Goal: Task Accomplishment & Management: Manage account settings

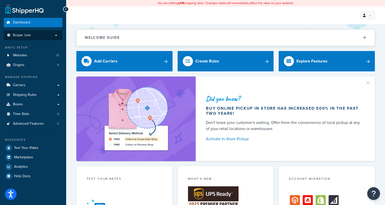
click at [39, 35] on p "Scope: Live" at bounding box center [33, 35] width 54 height 4
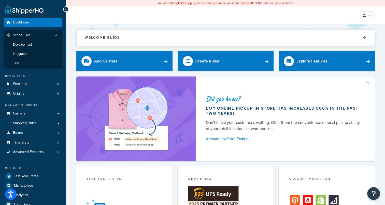
click at [34, 45] on li "Development" at bounding box center [33, 44] width 59 height 9
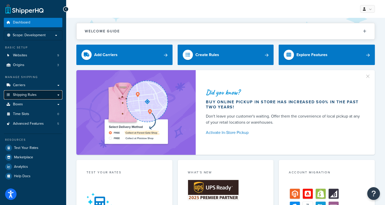
click at [33, 95] on span "Shipping Rules" at bounding box center [25, 95] width 24 height 4
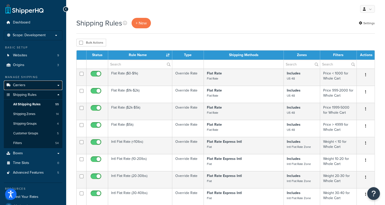
click at [28, 84] on link "Carriers" at bounding box center [33, 84] width 59 height 9
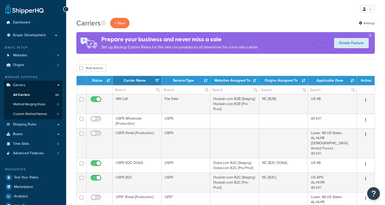
select select "15"
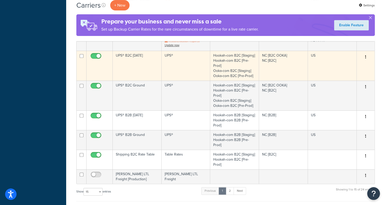
scroll to position [229, 0]
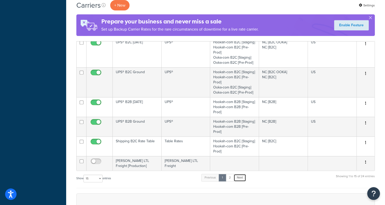
click at [240, 173] on link "Next" at bounding box center [240, 177] width 12 height 8
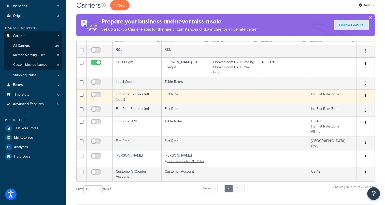
scroll to position [51, 0]
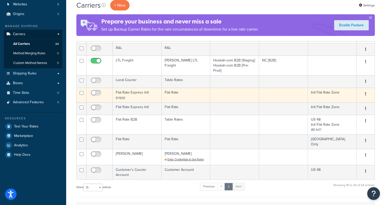
click at [123, 92] on td "Flat Rate Express Intl (copy)" at bounding box center [137, 95] width 49 height 15
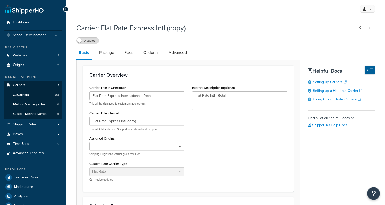
select select "flat"
click at [24, 94] on span "All Carriers" at bounding box center [21, 95] width 16 height 4
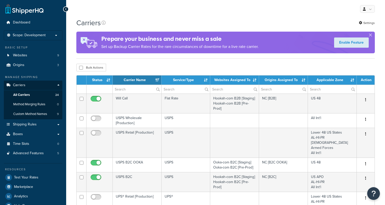
select select "15"
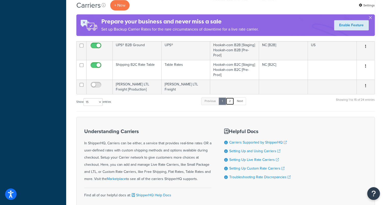
click at [229, 97] on link "2" at bounding box center [230, 101] width 8 height 8
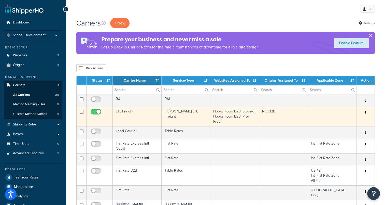
scroll to position [25, 0]
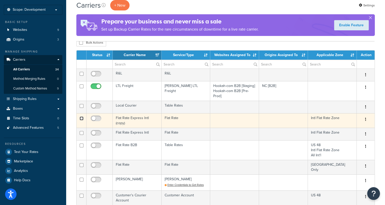
click at [81, 117] on input "checkbox" at bounding box center [82, 118] width 4 height 4
checkbox input "true"
click at [365, 119] on button "button" at bounding box center [365, 119] width 7 height 8
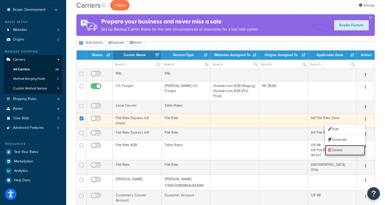
click at [340, 148] on link "Delete" at bounding box center [345, 150] width 40 height 10
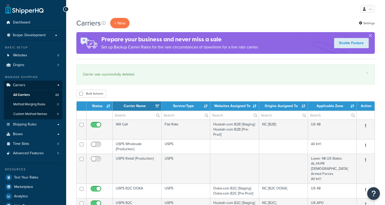
select select "15"
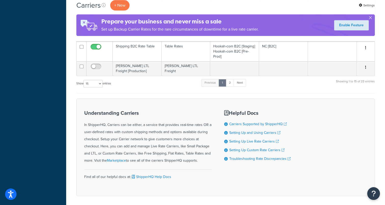
scroll to position [356, 0]
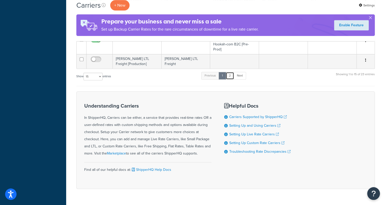
click at [232, 72] on link "2" at bounding box center [230, 76] width 8 height 8
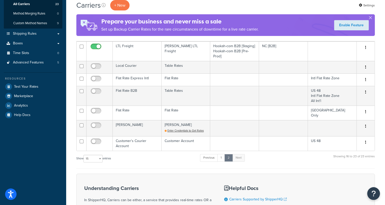
scroll to position [57, 0]
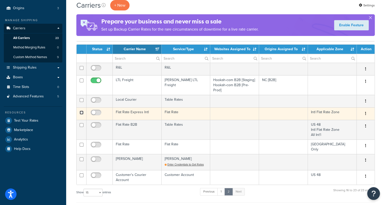
click at [80, 111] on input "checkbox" at bounding box center [82, 112] width 4 height 4
checkbox input "true"
click at [365, 112] on icon "button" at bounding box center [365, 113] width 1 height 4
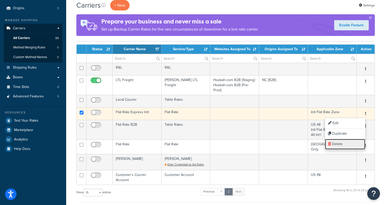
click at [335, 143] on link "Delete" at bounding box center [345, 144] width 40 height 10
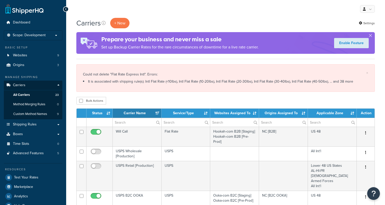
select select "15"
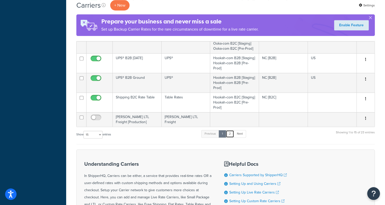
click at [231, 130] on link "2" at bounding box center [230, 134] width 8 height 8
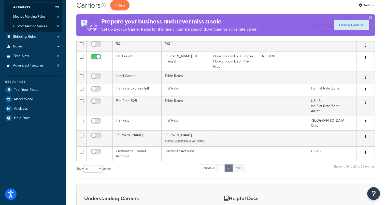
scroll to position [76, 0]
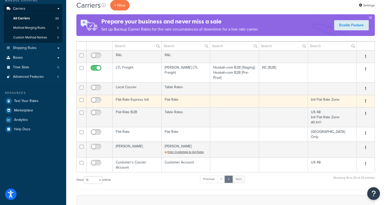
click at [323, 99] on td "Intl Flat Rate Zone" at bounding box center [332, 101] width 49 height 12
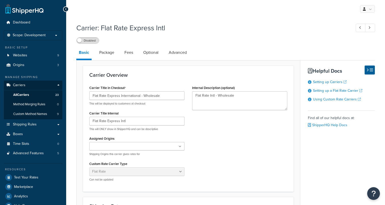
select select "flat"
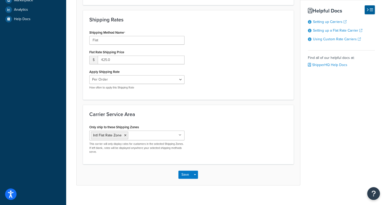
scroll to position [191, 0]
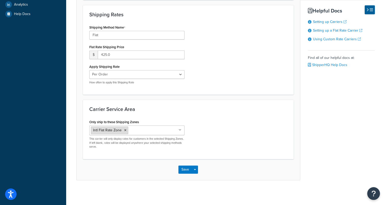
click at [109, 130] on span "Intl Flat Rate Zone" at bounding box center [107, 129] width 28 height 5
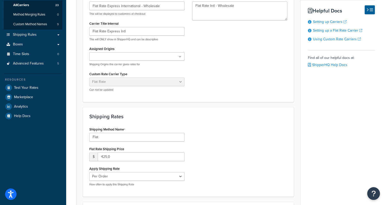
scroll to position [0, 0]
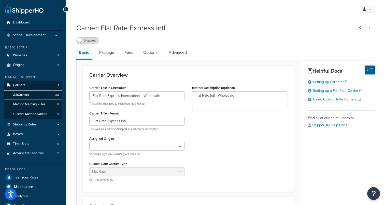
click at [29, 95] on span "All Carriers" at bounding box center [21, 95] width 16 height 4
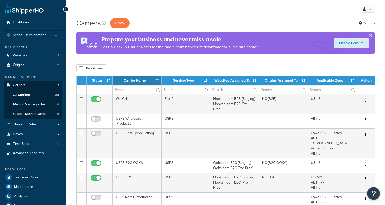
select select "15"
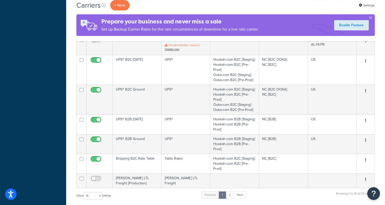
scroll to position [229, 0]
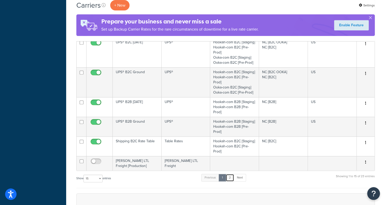
click at [230, 173] on link "2" at bounding box center [230, 177] width 8 height 8
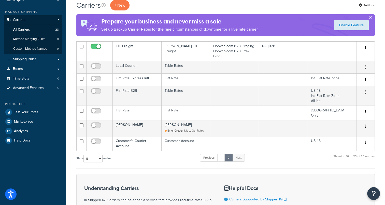
scroll to position [32, 0]
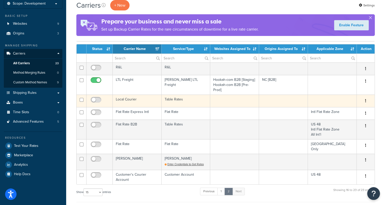
click at [197, 98] on td "Table Rates" at bounding box center [186, 100] width 49 height 12
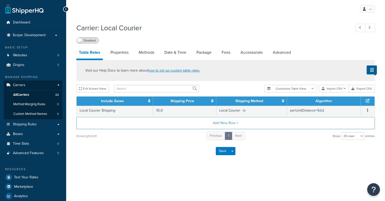
select select "25"
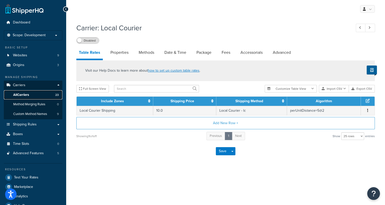
click at [16, 93] on span "All Carriers" at bounding box center [21, 95] width 16 height 4
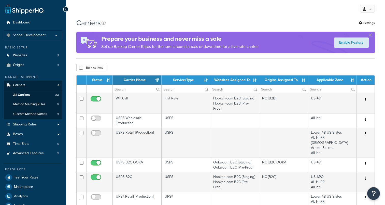
select select "15"
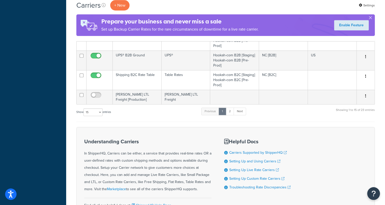
scroll to position [339, 0]
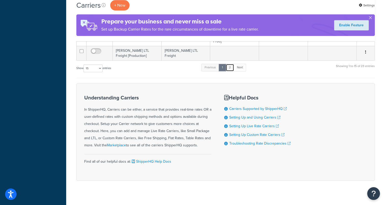
click at [234, 64] on link "2" at bounding box center [230, 68] width 8 height 8
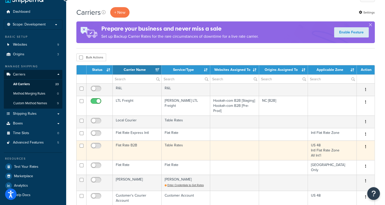
scroll to position [6, 0]
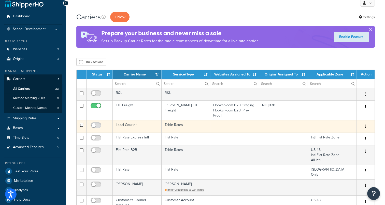
click at [82, 124] on input "checkbox" at bounding box center [82, 125] width 4 height 4
checkbox input "true"
click at [368, 125] on button "button" at bounding box center [365, 126] width 7 height 8
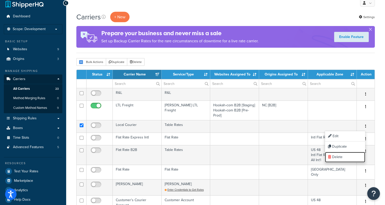
click at [342, 157] on link "Delete" at bounding box center [345, 157] width 40 height 10
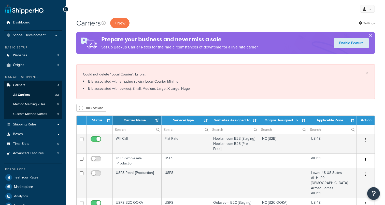
select select "15"
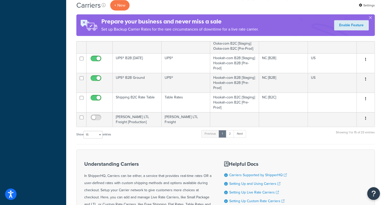
scroll to position [331, 0]
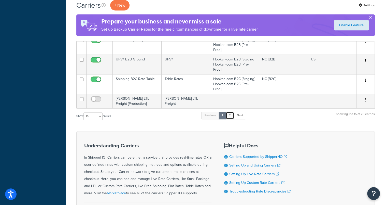
click at [229, 111] on link "2" at bounding box center [230, 115] width 8 height 8
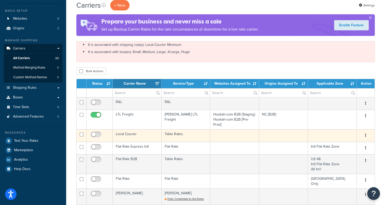
scroll to position [46, 0]
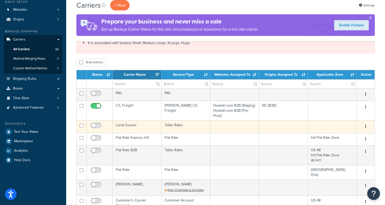
click at [127, 125] on td "Local Courier" at bounding box center [137, 126] width 49 height 12
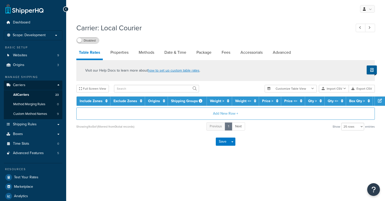
select select "25"
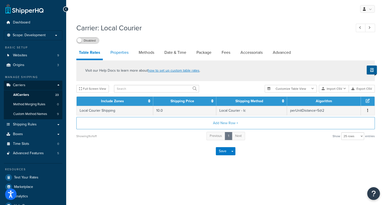
click at [124, 50] on link "Properties" at bounding box center [119, 52] width 23 height 12
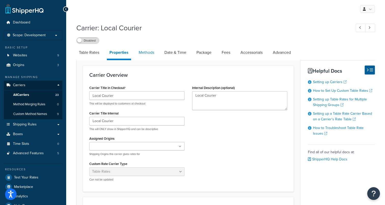
click at [150, 53] on link "Methods" at bounding box center [146, 52] width 21 height 12
select select "25"
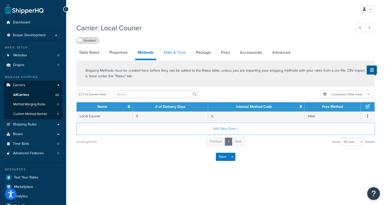
click at [171, 56] on link "Date & Time" at bounding box center [174, 52] width 27 height 12
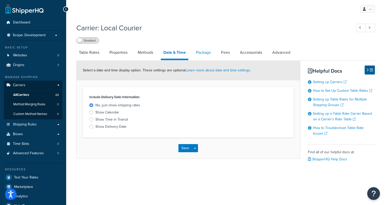
click at [202, 50] on link "Package" at bounding box center [203, 52] width 20 height 12
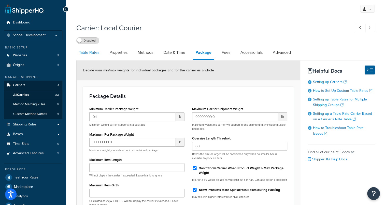
click at [90, 55] on link "Table Rates" at bounding box center [88, 52] width 25 height 12
select select "25"
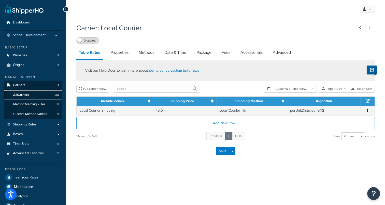
click at [20, 93] on span "All Carriers" at bounding box center [21, 95] width 16 height 4
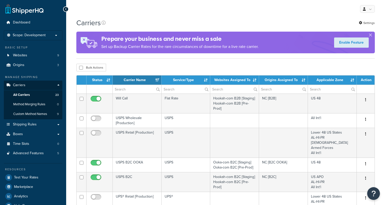
select select "15"
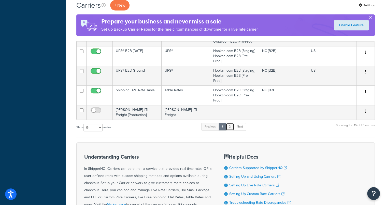
click at [232, 123] on link "2" at bounding box center [230, 127] width 8 height 8
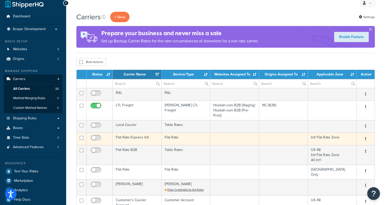
scroll to position [32, 0]
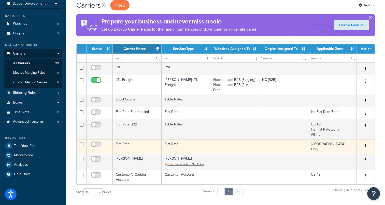
click at [128, 143] on td "Flat Rate" at bounding box center [137, 146] width 49 height 15
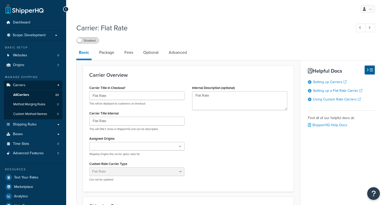
select select "flat"
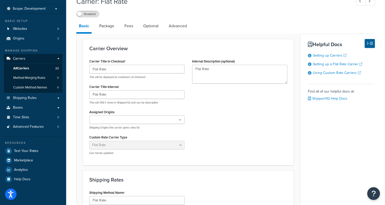
scroll to position [25, 0]
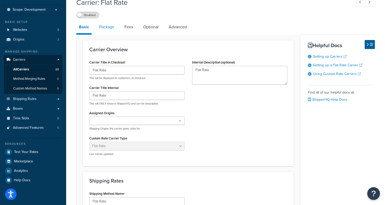
click at [107, 27] on link "Package" at bounding box center [107, 27] width 20 height 12
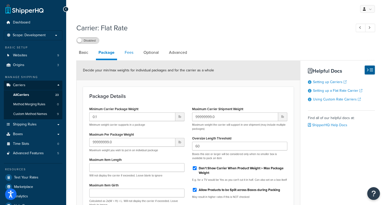
click at [128, 53] on link "Fees" at bounding box center [129, 52] width 14 height 12
select select "AFTER"
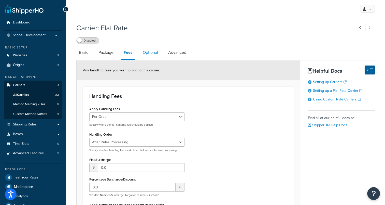
click at [147, 50] on link "Optional" at bounding box center [150, 52] width 20 height 12
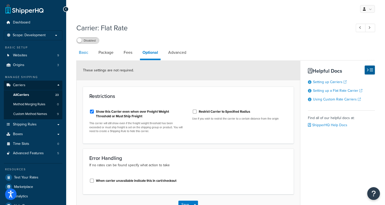
click at [82, 52] on link "Basic" at bounding box center [83, 52] width 15 height 12
select select "flat"
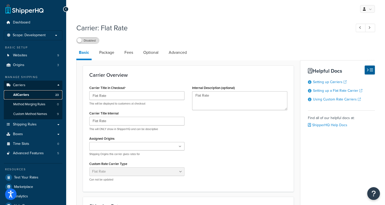
click at [18, 94] on span "All Carriers" at bounding box center [21, 95] width 16 height 4
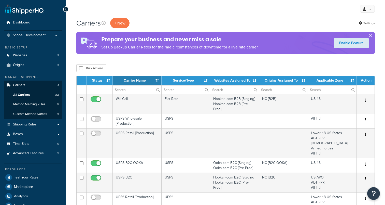
select select "15"
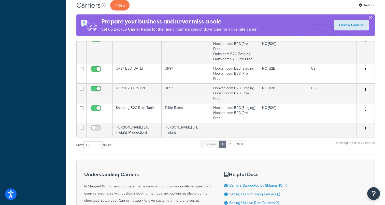
scroll to position [280, 0]
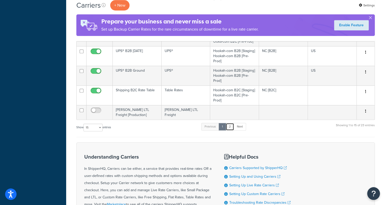
click at [229, 123] on link "2" at bounding box center [230, 127] width 8 height 8
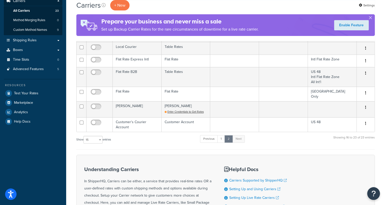
scroll to position [82, 0]
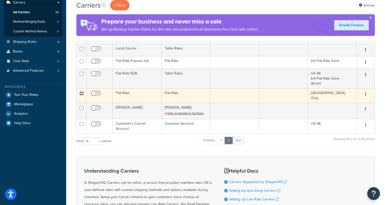
click at [82, 92] on input "checkbox" at bounding box center [82, 93] width 4 height 4
checkbox input "true"
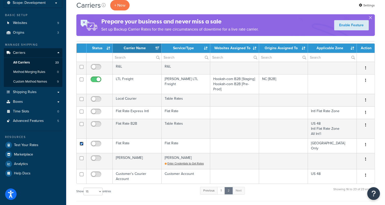
scroll to position [32, 0]
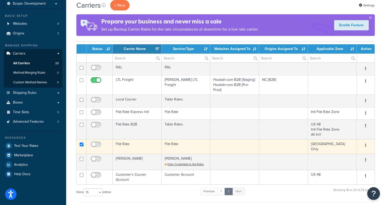
click at [123, 142] on td "Flat Rate" at bounding box center [137, 146] width 49 height 15
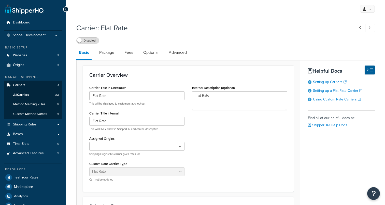
select select "flat"
click at [28, 94] on span "All Carriers" at bounding box center [21, 95] width 16 height 4
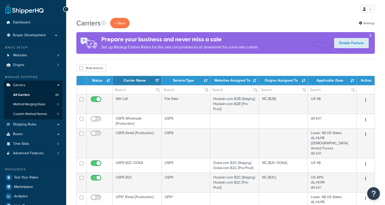
select select "15"
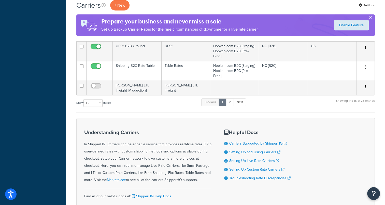
scroll to position [305, 0]
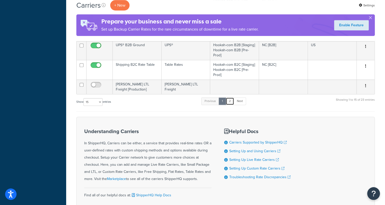
click at [233, 97] on link "2" at bounding box center [230, 101] width 8 height 8
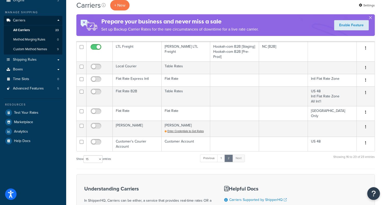
scroll to position [57, 0]
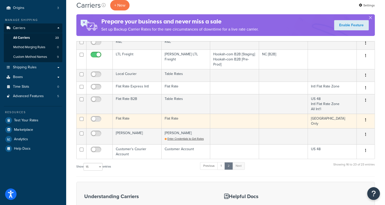
click at [80, 116] on td at bounding box center [82, 120] width 10 height 15
checkbox input "true"
click at [366, 119] on button "button" at bounding box center [365, 120] width 7 height 8
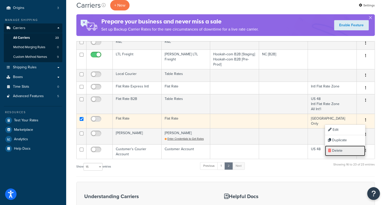
click at [353, 152] on link "Delete" at bounding box center [345, 150] width 40 height 10
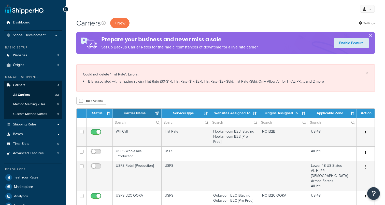
select select "15"
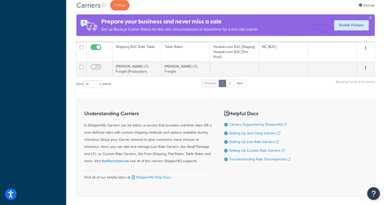
scroll to position [356, 0]
click at [231, 79] on link "2" at bounding box center [230, 83] width 8 height 8
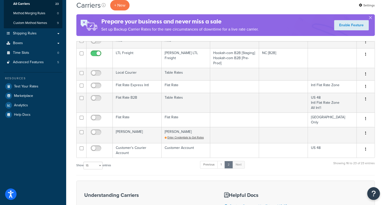
scroll to position [89, 0]
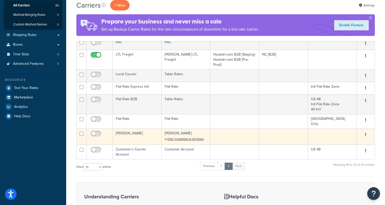
click at [120, 130] on td "[PERSON_NAME]" at bounding box center [137, 136] width 49 height 16
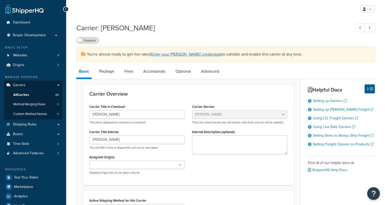
select select "estesFreight"
click at [18, 93] on span "All Carriers" at bounding box center [21, 95] width 16 height 4
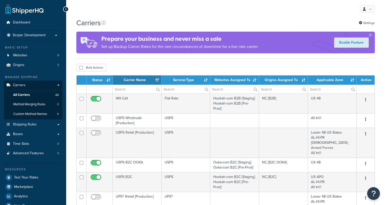
select select "15"
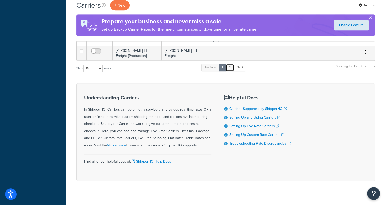
click at [230, 64] on link "2" at bounding box center [230, 68] width 8 height 8
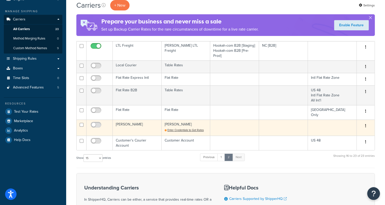
scroll to position [57, 0]
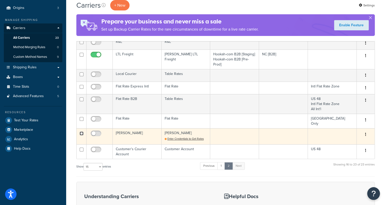
click at [81, 132] on input "checkbox" at bounding box center [82, 133] width 4 height 4
checkbox input "true"
click at [367, 133] on button "button" at bounding box center [365, 134] width 7 height 8
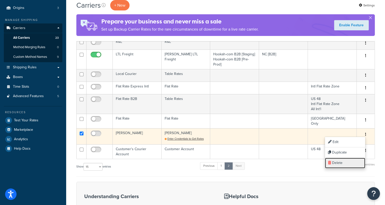
click at [349, 162] on link "Delete" at bounding box center [345, 162] width 40 height 10
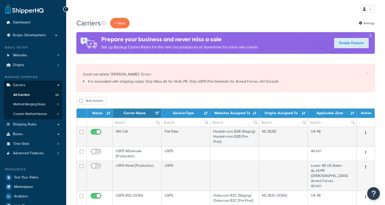
select select "15"
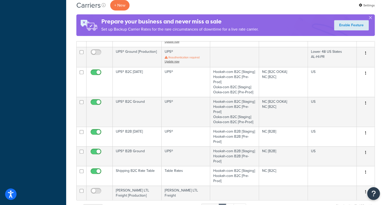
scroll to position [254, 0]
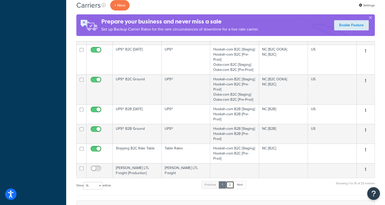
click at [232, 181] on link "2" at bounding box center [230, 185] width 8 height 8
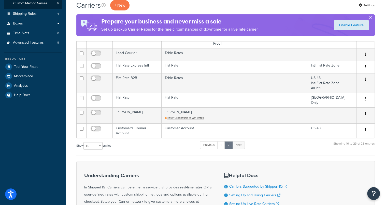
scroll to position [89, 0]
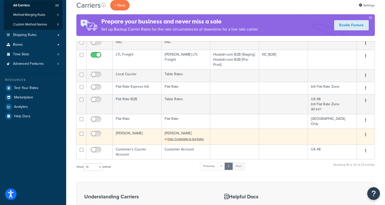
click at [121, 130] on td "[PERSON_NAME]" at bounding box center [137, 136] width 49 height 16
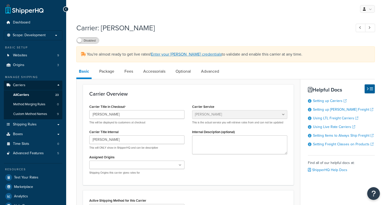
select select "estesFreight"
click at [102, 71] on link "Package" at bounding box center [107, 71] width 20 height 12
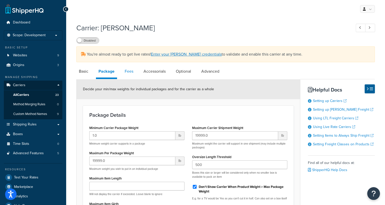
click at [129, 69] on link "Fees" at bounding box center [129, 71] width 14 height 12
select select "AFTER"
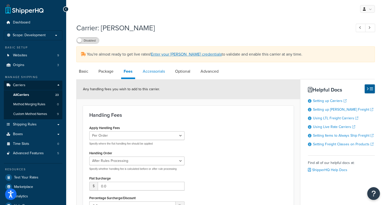
click at [156, 73] on link "Accessorials" at bounding box center [153, 71] width 27 height 12
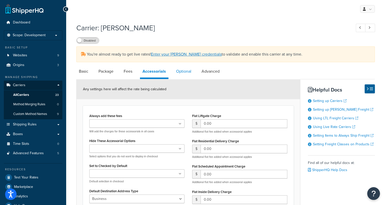
click at [180, 72] on link "Optional" at bounding box center [183, 71] width 20 height 12
select select "55"
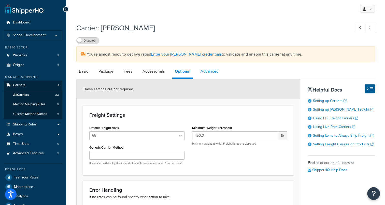
click at [208, 70] on link "Advanced" at bounding box center [209, 71] width 23 height 12
select select "false"
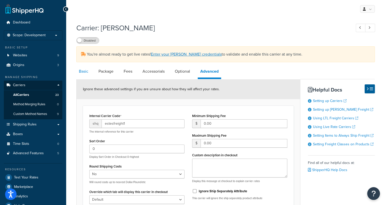
click at [83, 71] on link "Basic" at bounding box center [83, 71] width 15 height 12
select select "estesFreight"
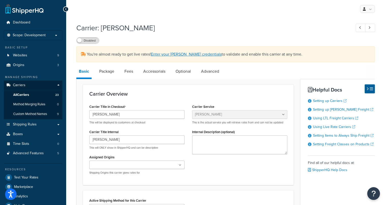
select select "false"
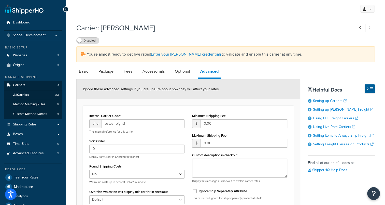
select select "55"
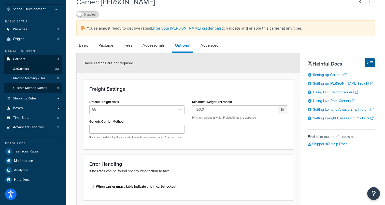
scroll to position [14, 0]
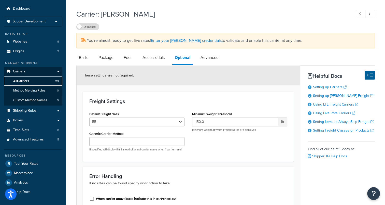
click at [21, 79] on span "All Carriers" at bounding box center [21, 81] width 16 height 4
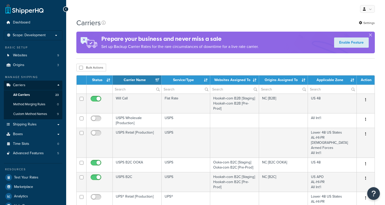
select select "15"
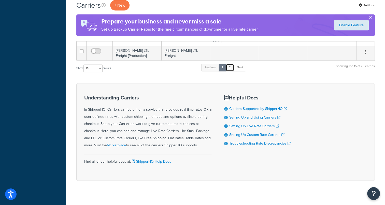
click at [233, 64] on link "2" at bounding box center [230, 68] width 8 height 8
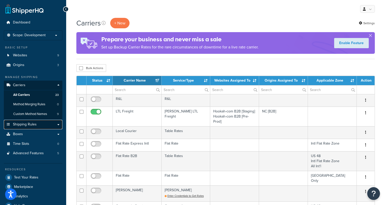
click at [31, 121] on link "Shipping Rules" at bounding box center [33, 124] width 59 height 9
click at [35, 122] on span "Shipping Rules" at bounding box center [25, 124] width 24 height 4
click at [38, 125] on link "Shipping Rules" at bounding box center [33, 124] width 59 height 9
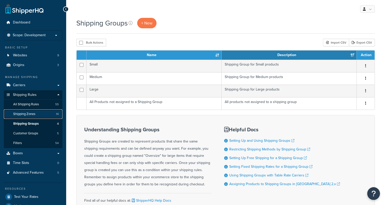
click at [24, 115] on span "Shipping Zones" at bounding box center [24, 114] width 22 height 4
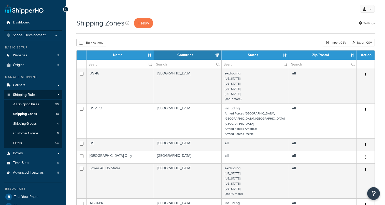
select select "15"
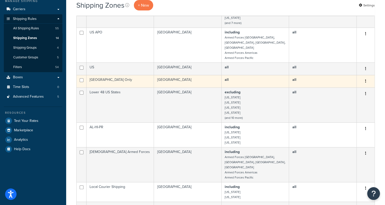
scroll to position [76, 0]
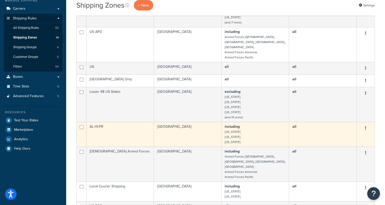
click at [93, 122] on td "AL-HI-PR" at bounding box center [119, 134] width 67 height 25
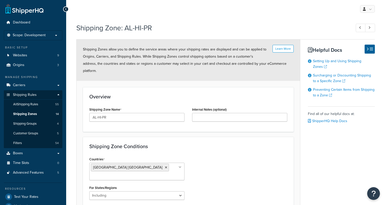
select select "including"
click at [19, 113] on span "Shipping Zones" at bounding box center [25, 114] width 24 height 4
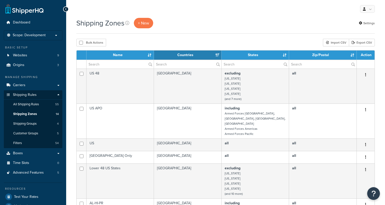
select select "15"
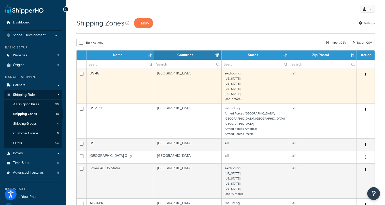
click at [94, 73] on td "US 48" at bounding box center [119, 85] width 67 height 35
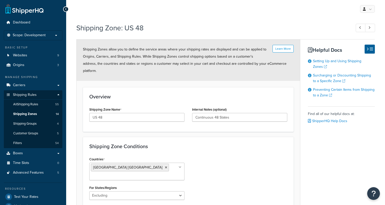
select select "excluding"
click at [25, 121] on span "Shipping Groups" at bounding box center [24, 123] width 23 height 4
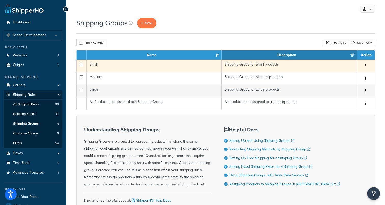
click at [95, 64] on td "Small" at bounding box center [153, 66] width 135 height 12
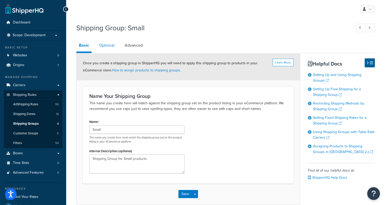
click at [111, 46] on link "Optional" at bounding box center [107, 45] width 20 height 12
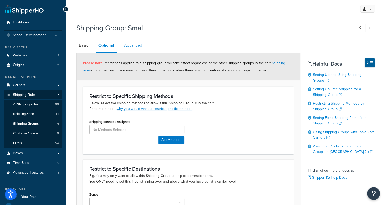
click at [132, 45] on link "Advanced" at bounding box center [133, 45] width 23 height 12
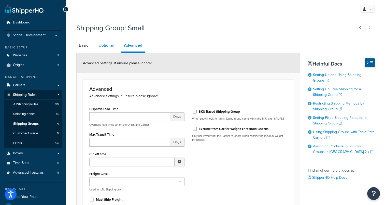
click at [108, 45] on link "Optional" at bounding box center [106, 45] width 20 height 12
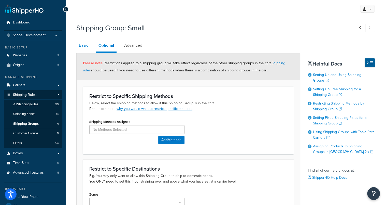
click at [86, 46] on link "Basic" at bounding box center [83, 45] width 15 height 12
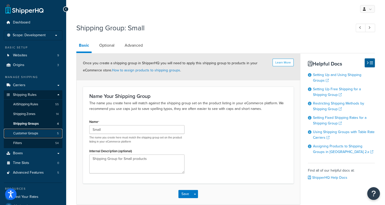
click at [23, 133] on span "Customer Groups" at bounding box center [25, 133] width 25 height 4
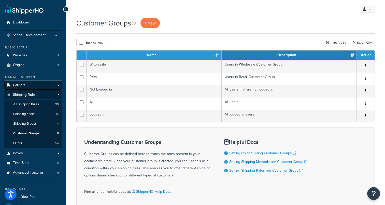
click at [23, 84] on span "Carriers" at bounding box center [19, 85] width 12 height 4
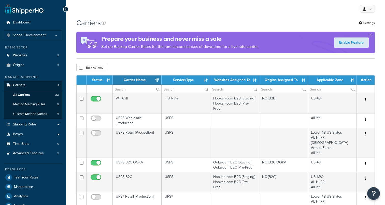
select select "15"
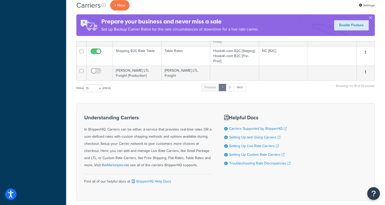
scroll to position [288, 0]
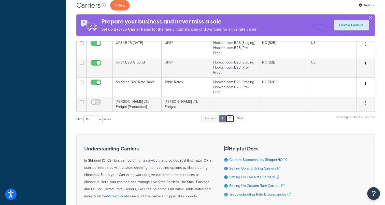
click at [231, 114] on link "2" at bounding box center [230, 118] width 8 height 8
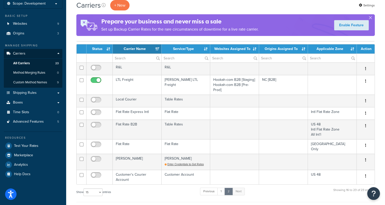
scroll to position [32, 0]
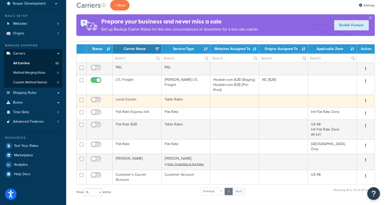
click at [123, 99] on td "Local Courier" at bounding box center [137, 100] width 49 height 12
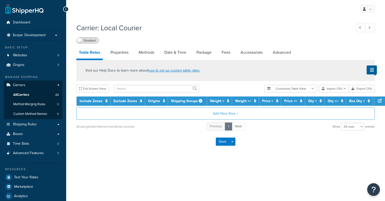
select select "25"
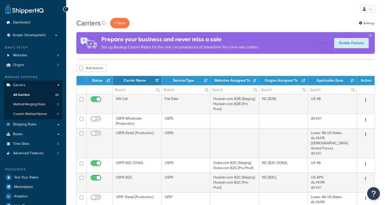
select select "15"
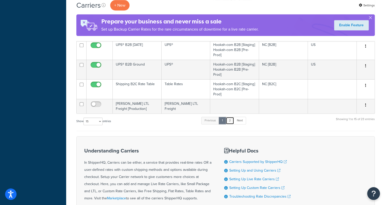
click at [231, 117] on link "2" at bounding box center [230, 121] width 8 height 8
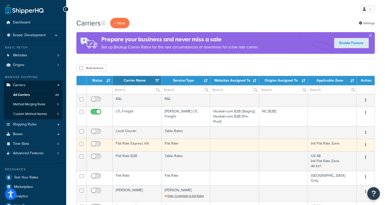
click at [131, 142] on td "Flat Rate Express Intl" at bounding box center [137, 144] width 49 height 12
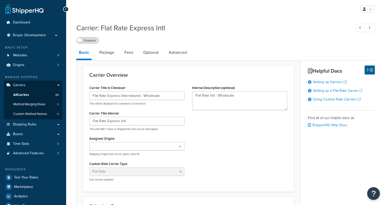
select select "flat"
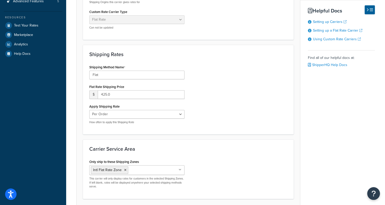
scroll to position [153, 0]
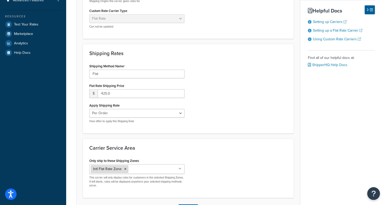
click at [124, 167] on icon at bounding box center [125, 168] width 2 height 3
click at [217, 154] on div "Carrier Service Area Only ship to these Shipping Zones US 48 US APO US USA Only…" at bounding box center [188, 167] width 211 height 58
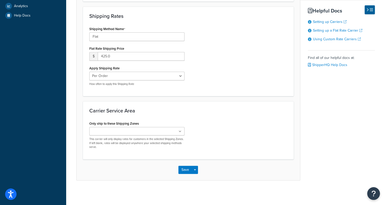
scroll to position [190, 0]
click at [183, 169] on button "Save" at bounding box center [185, 169] width 14 height 8
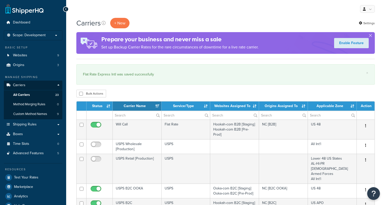
select select "15"
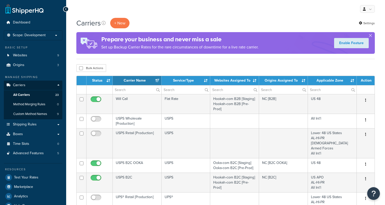
select select "15"
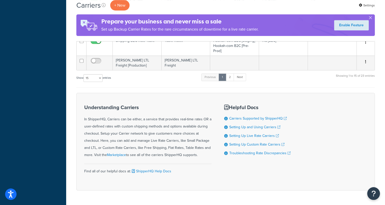
scroll to position [339, 0]
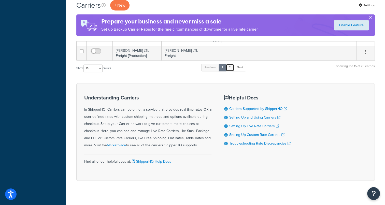
click at [231, 64] on link "2" at bounding box center [230, 68] width 8 height 8
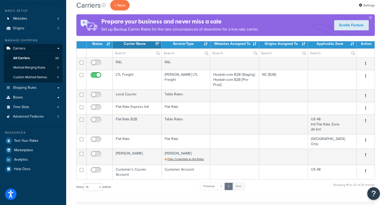
scroll to position [6, 0]
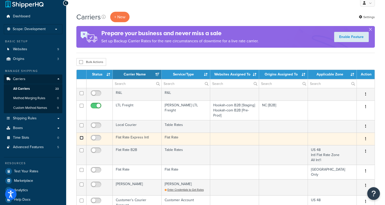
click at [82, 138] on input "checkbox" at bounding box center [82, 138] width 4 height 4
checkbox input "true"
click at [367, 139] on button "button" at bounding box center [365, 139] width 7 height 8
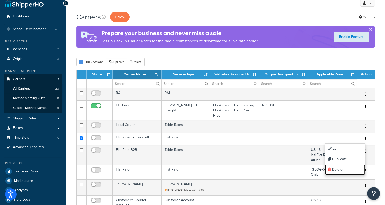
drag, startPoint x: 338, startPoint y: 168, endPoint x: 215, endPoint y: 15, distance: 196.2
click at [338, 168] on link "Delete" at bounding box center [345, 169] width 40 height 10
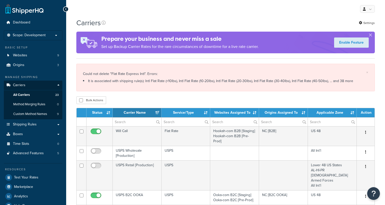
select select "15"
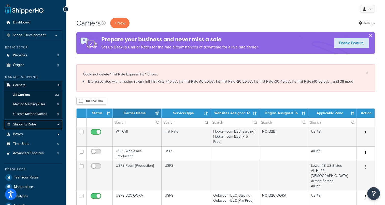
click at [58, 124] on link "Shipping Rules" at bounding box center [33, 124] width 59 height 9
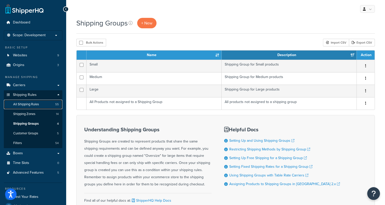
click at [32, 102] on span "All Shipping Rules" at bounding box center [26, 104] width 26 height 4
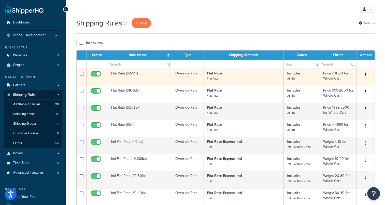
click at [128, 72] on td "Flat Rate ($0-$1k)" at bounding box center [140, 76] width 64 height 17
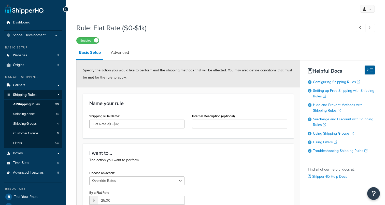
select select "OVERRIDE"
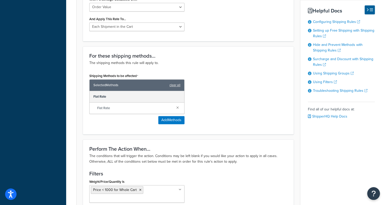
scroll to position [254, 0]
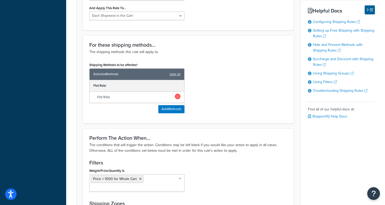
click at [178, 95] on link at bounding box center [178, 96] width 6 height 6
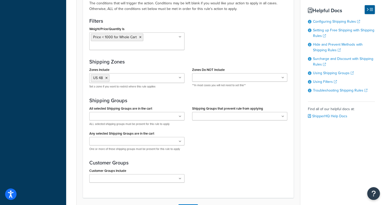
scroll to position [408, 0]
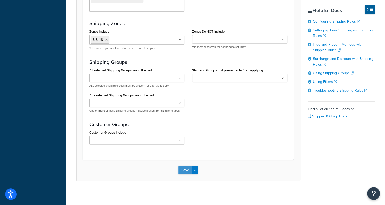
click at [183, 168] on button "Save" at bounding box center [185, 170] width 14 height 8
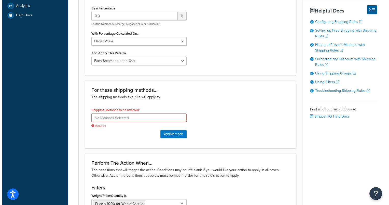
scroll to position [205, 0]
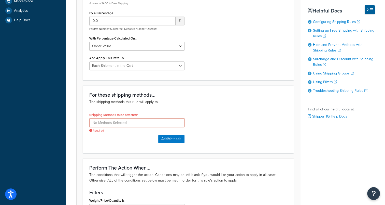
click at [107, 122] on input at bounding box center [136, 122] width 95 height 9
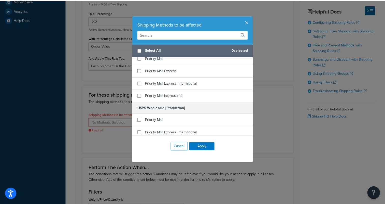
scroll to position [799, 0]
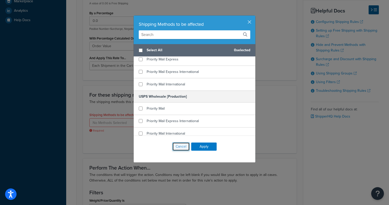
click at [176, 148] on button "Cancel" at bounding box center [180, 146] width 17 height 9
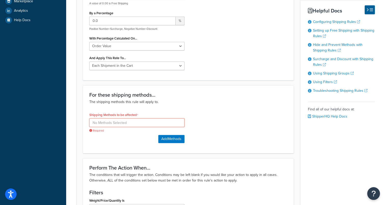
click at [152, 120] on input at bounding box center [136, 122] width 95 height 9
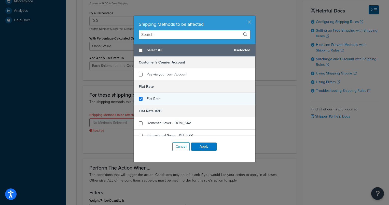
checkbox input "true"
click at [150, 99] on span "Flat Rate" at bounding box center [154, 98] width 14 height 5
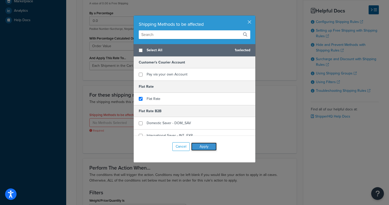
click at [202, 150] on button "Apply" at bounding box center [203, 146] width 25 height 8
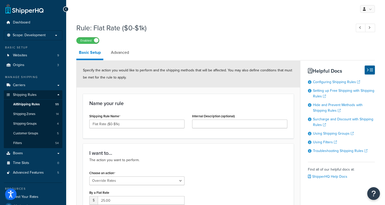
scroll to position [0, 0]
click at [27, 104] on span "All Shipping Rules" at bounding box center [26, 104] width 26 height 4
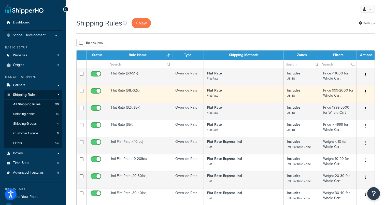
click at [129, 91] on td "Flat Rate ($1k-$2k)" at bounding box center [140, 93] width 64 height 17
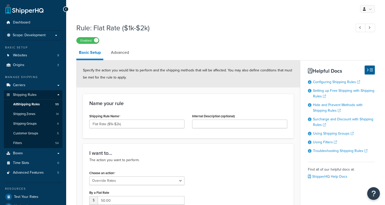
select select "OVERRIDE"
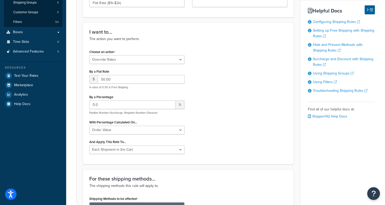
scroll to position [51, 0]
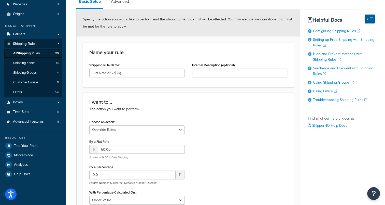
click at [27, 53] on span "All Shipping Rules" at bounding box center [26, 53] width 26 height 4
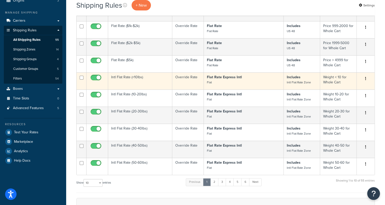
scroll to position [76, 0]
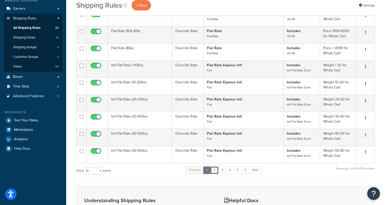
click at [217, 170] on link "2" at bounding box center [214, 170] width 8 height 8
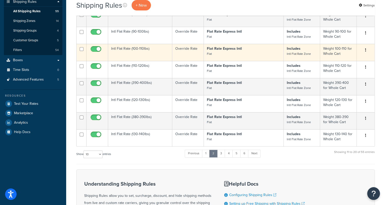
scroll to position [102, 0]
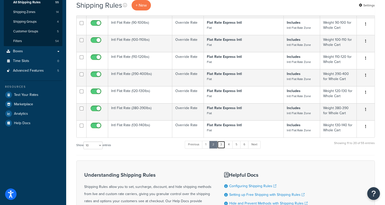
click at [223, 145] on link "3" at bounding box center [221, 144] width 8 height 8
click at [230, 145] on link "4" at bounding box center [228, 144] width 8 height 8
click at [237, 146] on link "5" at bounding box center [236, 144] width 8 height 8
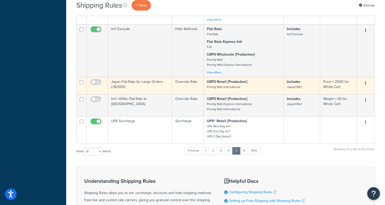
scroll to position [231, 0]
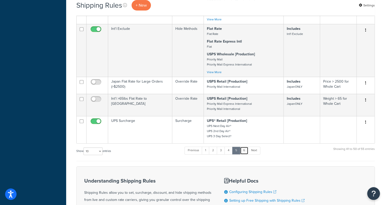
click at [247, 152] on link "6" at bounding box center [244, 150] width 8 height 8
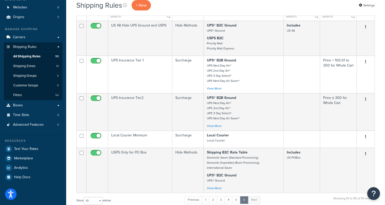
scroll to position [51, 0]
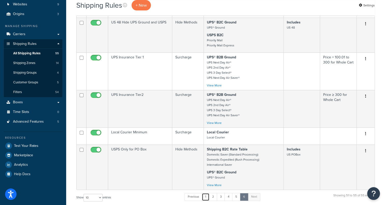
click at [207, 196] on link "1" at bounding box center [206, 197] width 8 height 8
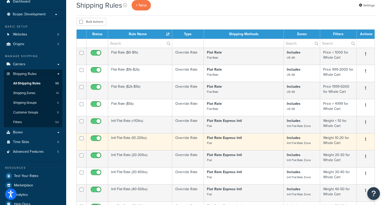
scroll to position [0, 0]
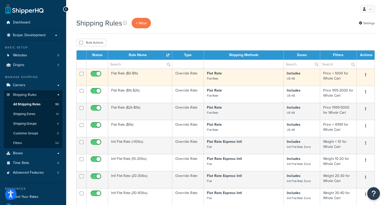
click at [94, 72] on input "checkbox" at bounding box center [97, 75] width 14 height 6
checkbox input "false"
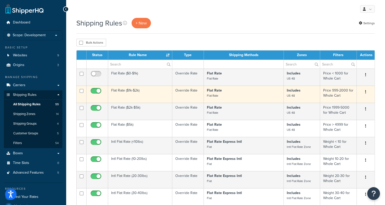
click at [95, 91] on input "checkbox" at bounding box center [97, 92] width 14 height 6
checkbox input "false"
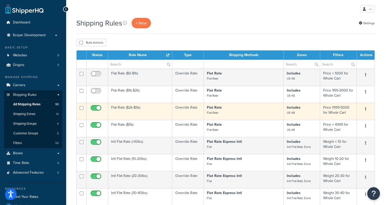
click at [95, 108] on input "checkbox" at bounding box center [97, 109] width 14 height 6
checkbox input "false"
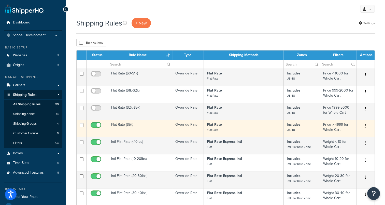
click at [95, 124] on input "checkbox" at bounding box center [97, 126] width 14 height 6
checkbox input "false"
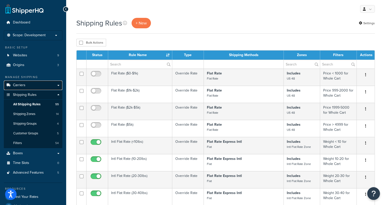
click at [18, 86] on span "Carriers" at bounding box center [19, 85] width 12 height 4
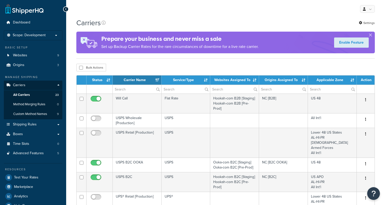
select select "15"
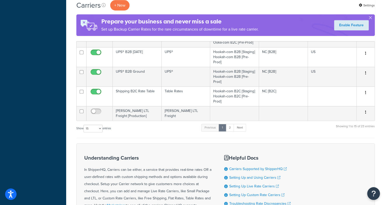
scroll to position [254, 0]
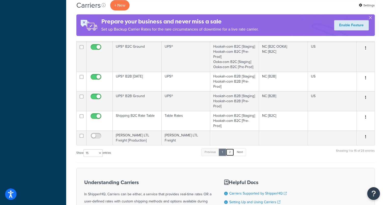
click at [230, 148] on link "2" at bounding box center [230, 152] width 8 height 8
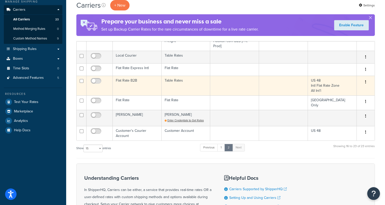
scroll to position [76, 0]
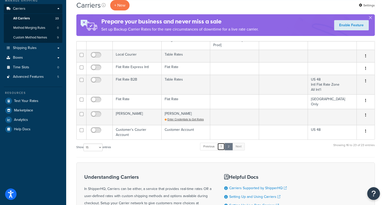
click at [222, 145] on link "1" at bounding box center [221, 146] width 8 height 8
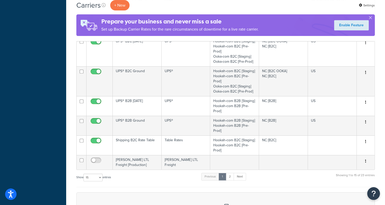
scroll to position [222, 0]
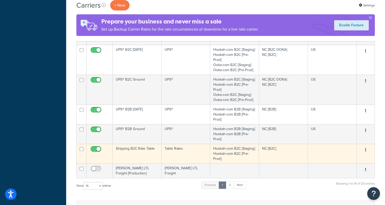
click at [140, 143] on td "Shipping B2C Rate Table" at bounding box center [137, 153] width 49 height 20
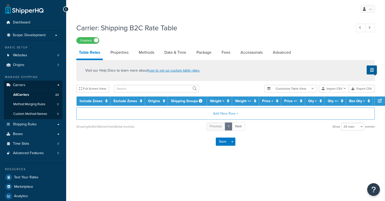
select select "25"
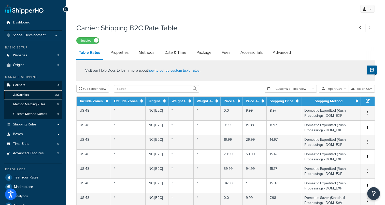
click at [18, 94] on span "All Carriers" at bounding box center [21, 95] width 16 height 4
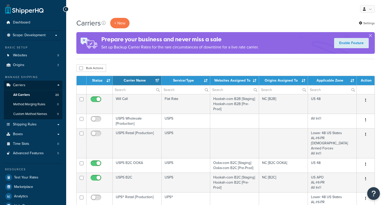
select select "15"
click at [25, 96] on span "All Carriers" at bounding box center [21, 95] width 17 height 4
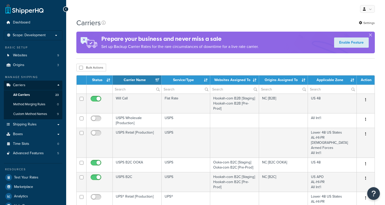
select select "15"
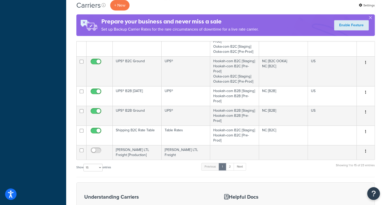
scroll to position [237, 0]
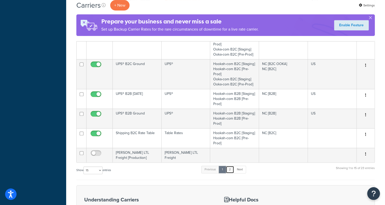
click at [230, 165] on link "2" at bounding box center [230, 169] width 8 height 8
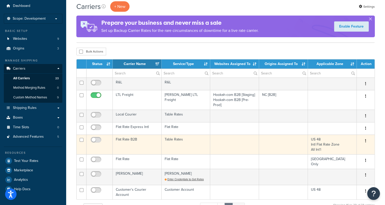
scroll to position [25, 0]
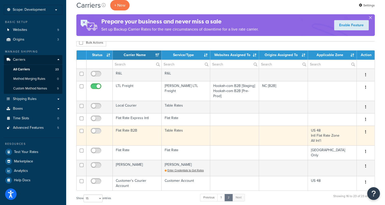
click at [128, 129] on td "Flat Rate B2B" at bounding box center [137, 135] width 49 height 20
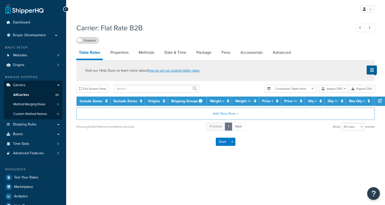
select select "25"
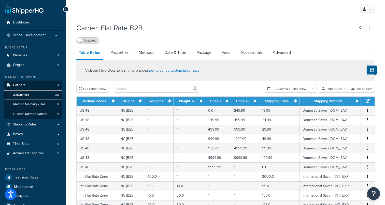
click at [28, 93] on span "All Carriers" at bounding box center [21, 95] width 16 height 4
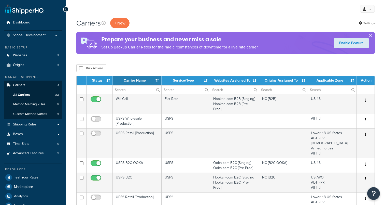
select select "15"
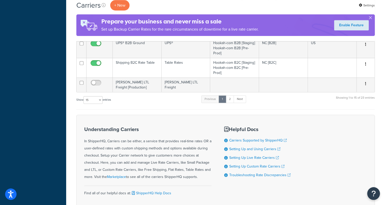
scroll to position [339, 0]
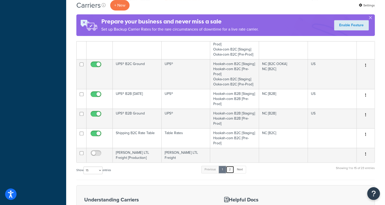
click at [233, 165] on link "2" at bounding box center [230, 169] width 8 height 8
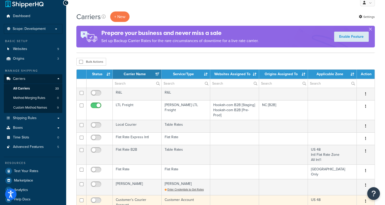
scroll to position [6, 0]
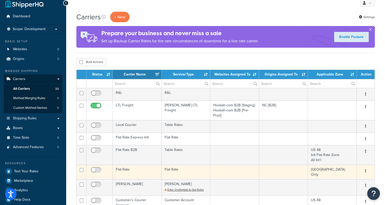
click at [186, 168] on td "Flat Rate" at bounding box center [186, 171] width 49 height 15
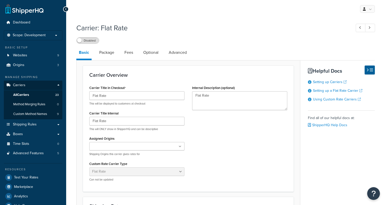
select select "flat"
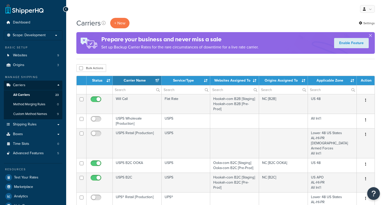
select select "15"
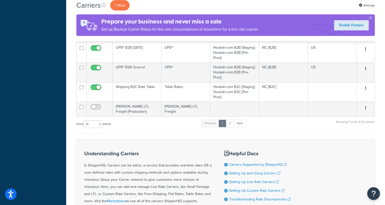
scroll to position [286, 0]
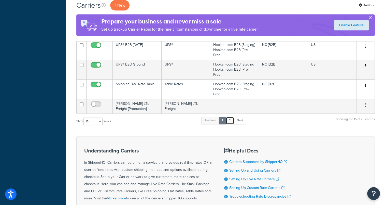
click at [231, 117] on link "2" at bounding box center [230, 121] width 8 height 8
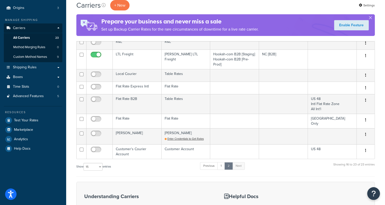
scroll to position [32, 0]
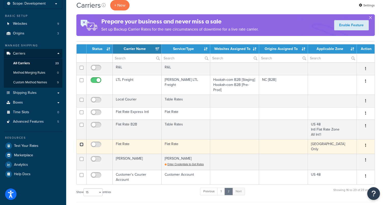
click at [83, 145] on input "checkbox" at bounding box center [82, 144] width 4 height 4
checkbox input "true"
click at [366, 142] on button "button" at bounding box center [365, 145] width 7 height 8
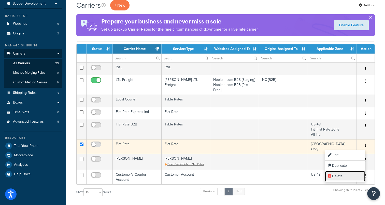
click at [333, 178] on link "Delete" at bounding box center [345, 176] width 40 height 10
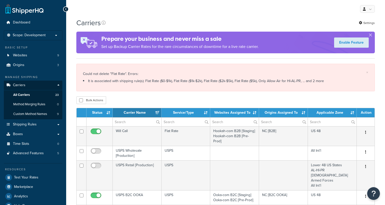
select select "15"
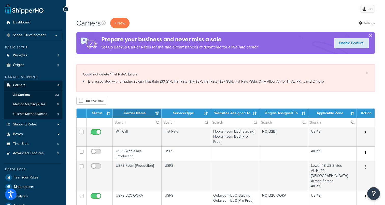
click at [321, 81] on li "It is associated with shipping rule(s): Flat Rate ($0-$1k), Flat Rate ($1k-$2k)…" at bounding box center [225, 81] width 285 height 7
click at [317, 82] on li "It is associated with shipping rule(s): Flat Rate ($0-$1k), Flat Rate ($1k-$2k)…" at bounding box center [225, 81] width 285 height 7
drag, startPoint x: 159, startPoint y: 81, endPoint x: 234, endPoint y: 83, distance: 74.8
click at [234, 83] on li "It is associated with shipping rule(s): Flat Rate ($0-$1k), Flat Rate ($1k-$2k)…" at bounding box center [225, 81] width 285 height 7
drag, startPoint x: 234, startPoint y: 83, endPoint x: 258, endPoint y: 80, distance: 24.6
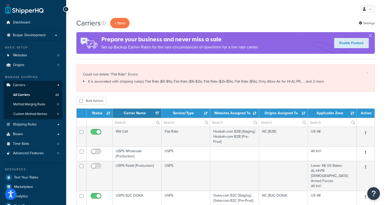
click at [258, 80] on li "It is associated with shipping rule(s): Flat Rate ($0-$1k), Flat Rate ($1k-$2k)…" at bounding box center [225, 81] width 285 height 7
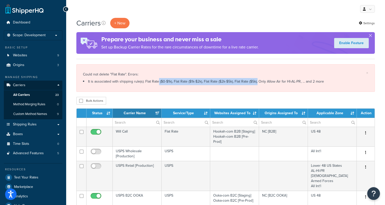
drag, startPoint x: 257, startPoint y: 80, endPoint x: 158, endPoint y: 81, distance: 99.2
click at [158, 81] on li "It is associated with shipping rule(s): Flat Rate ($0-$1k), Flat Rate ($1k-$2k)…" at bounding box center [225, 81] width 285 height 7
click at [42, 125] on link "Shipping Rules" at bounding box center [33, 124] width 59 height 9
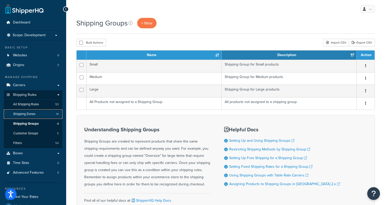
click at [25, 113] on span "Shipping Zones" at bounding box center [24, 114] width 22 height 4
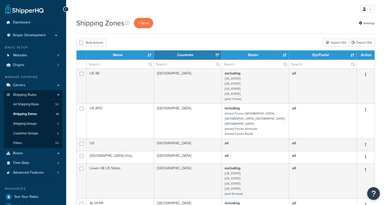
select select "15"
click at [28, 105] on span "All Shipping Rules" at bounding box center [26, 104] width 26 height 4
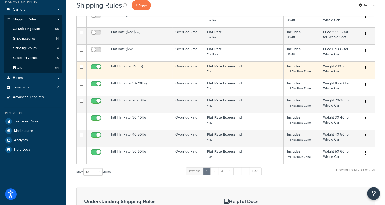
scroll to position [76, 0]
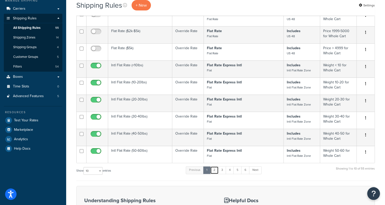
click at [215, 171] on link "2" at bounding box center [214, 170] width 8 height 8
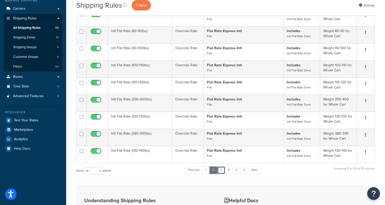
click at [224, 172] on link "3" at bounding box center [221, 170] width 8 height 8
click at [231, 172] on link "4" at bounding box center [228, 170] width 8 height 8
click at [239, 173] on link "5" at bounding box center [236, 170] width 8 height 8
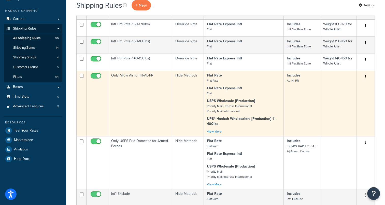
scroll to position [78, 0]
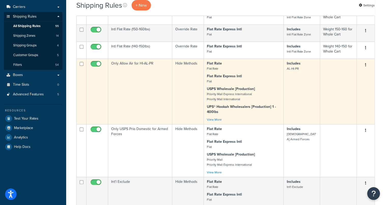
click at [128, 65] on td "Only Allow Air for HI-AL-PR" at bounding box center [140, 91] width 64 height 65
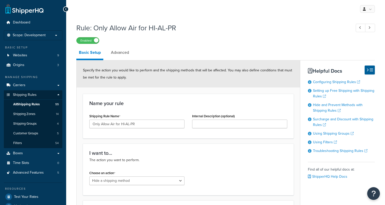
select select "HIDE"
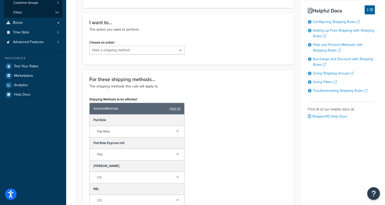
scroll to position [153, 0]
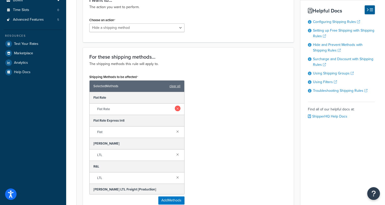
click at [175, 107] on link at bounding box center [178, 108] width 6 height 6
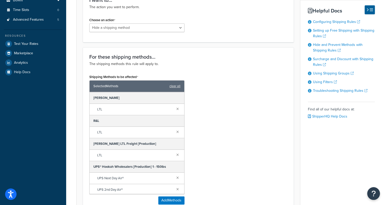
scroll to position [0, 0]
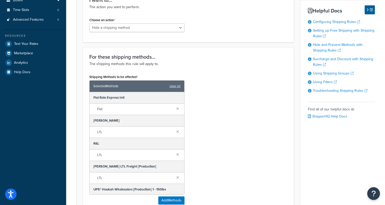
click at [262, 137] on div "Shipping Methods to be affected Selected Methods clear all Flat Rate Express In…" at bounding box center [188, 140] width 206 height 135
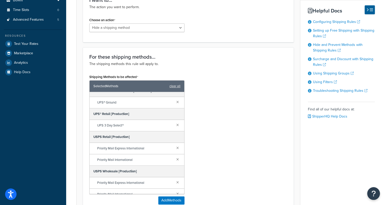
scroll to position [137, 0]
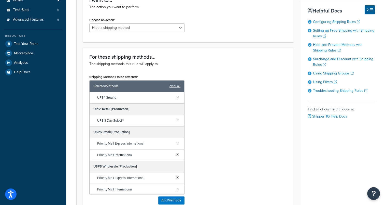
click at [222, 143] on div "Shipping Methods to be affected Selected Methods clear all Flat Rate Express In…" at bounding box center [188, 140] width 206 height 135
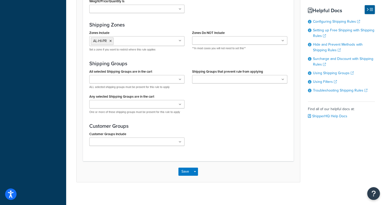
scroll to position [414, 0]
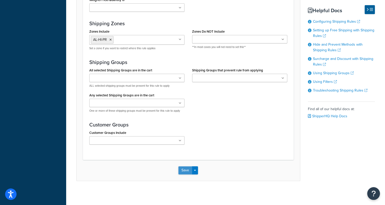
click at [186, 167] on button "Save" at bounding box center [185, 170] width 14 height 8
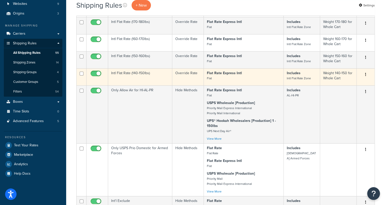
scroll to position [76, 0]
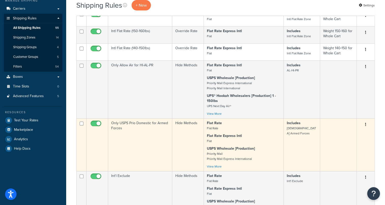
click at [134, 123] on td "Only USPS Prio Domestic for Armed Forces" at bounding box center [140, 144] width 64 height 53
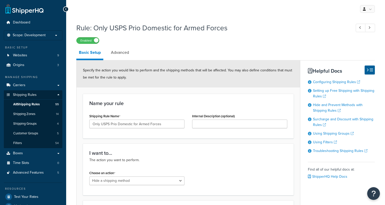
select select "HIDE"
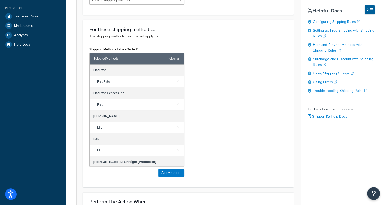
scroll to position [178, 0]
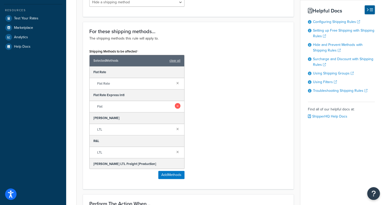
click at [175, 107] on link at bounding box center [178, 106] width 6 height 6
click at [175, 82] on link at bounding box center [178, 83] width 6 height 6
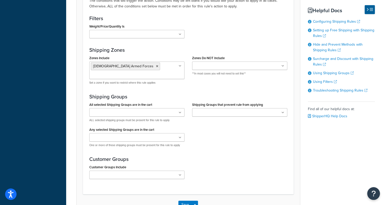
scroll to position [414, 0]
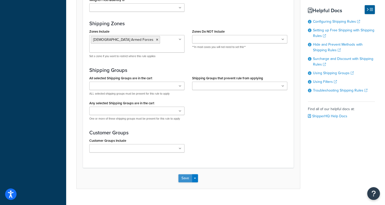
click at [181, 174] on button "Save" at bounding box center [185, 178] width 14 height 8
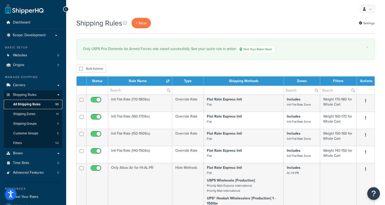
click at [30, 104] on span "All Shipping Rules" at bounding box center [26, 104] width 27 height 4
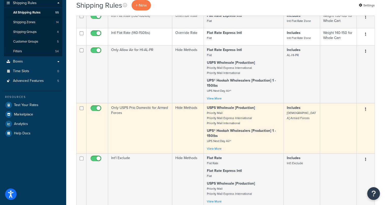
scroll to position [76, 0]
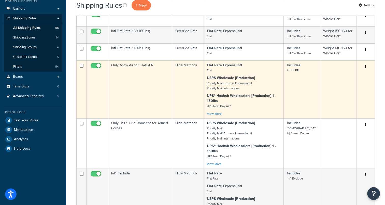
click at [141, 67] on td "Only Allow Air for HI-AL-PR" at bounding box center [140, 89] width 64 height 58
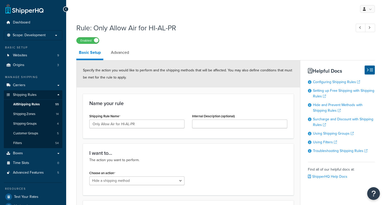
select select "HIDE"
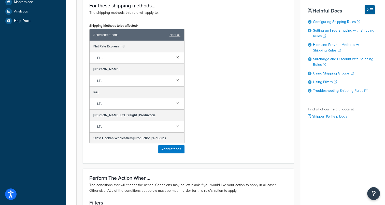
scroll to position [204, 0]
click at [175, 55] on link at bounding box center [178, 57] width 6 height 6
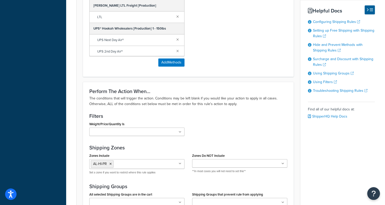
scroll to position [414, 0]
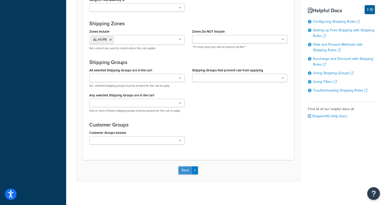
click at [181, 168] on button "Save" at bounding box center [185, 170] width 14 height 8
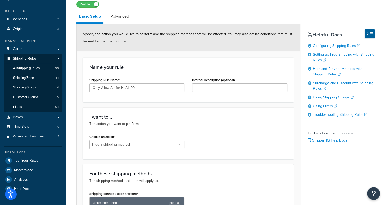
scroll to position [51, 0]
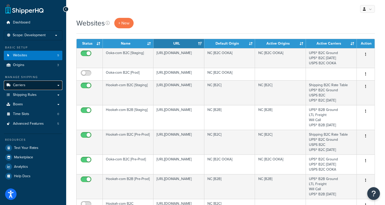
click at [22, 84] on span "Carriers" at bounding box center [19, 85] width 12 height 4
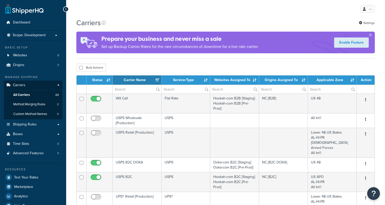
select select "15"
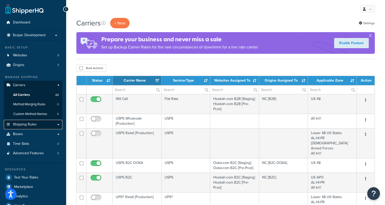
click at [27, 125] on span "Shipping Rules" at bounding box center [25, 124] width 24 height 4
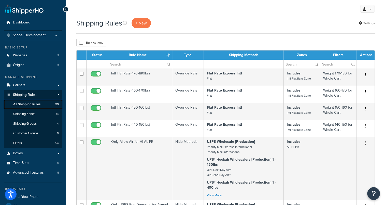
click at [31, 103] on span "All Shipping Rules" at bounding box center [26, 104] width 27 height 4
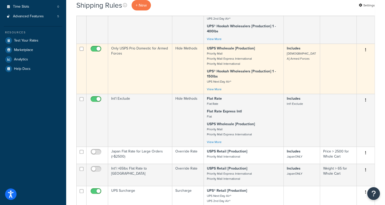
scroll to position [178, 0]
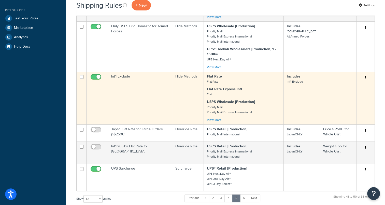
click at [121, 80] on td "Int'l Exclude" at bounding box center [140, 97] width 64 height 53
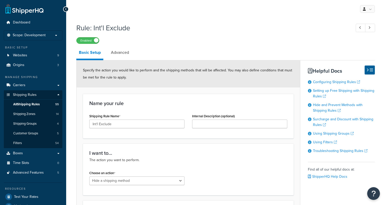
select select "HIDE"
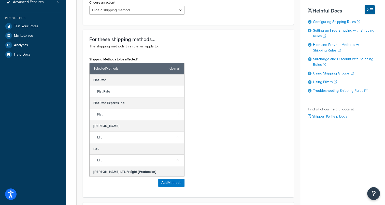
scroll to position [153, 0]
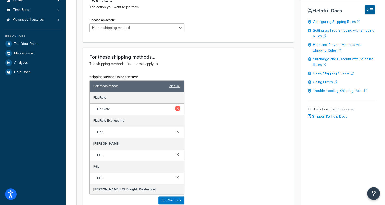
click at [175, 106] on link at bounding box center [178, 108] width 6 height 6
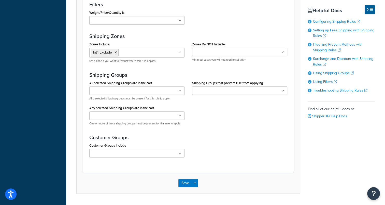
scroll to position [414, 0]
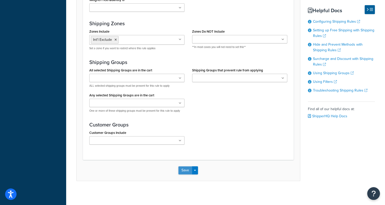
click at [183, 169] on button "Save" at bounding box center [185, 170] width 14 height 8
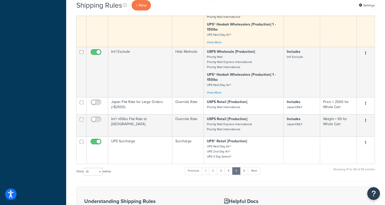
scroll to position [229, 0]
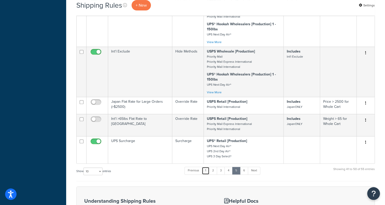
click at [208, 174] on link "1" at bounding box center [206, 170] width 8 height 8
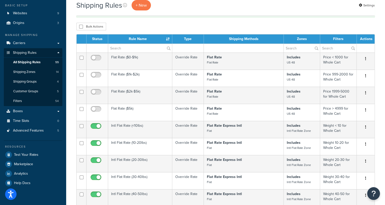
scroll to position [28, 0]
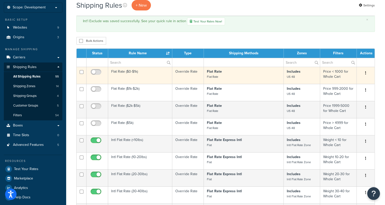
click at [121, 68] on td "Flat Rate ($0-$1k)" at bounding box center [140, 75] width 64 height 17
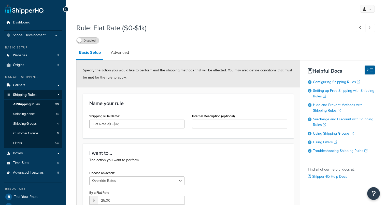
select select "OVERRIDE"
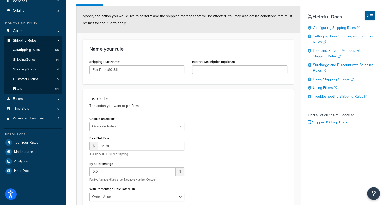
scroll to position [51, 0]
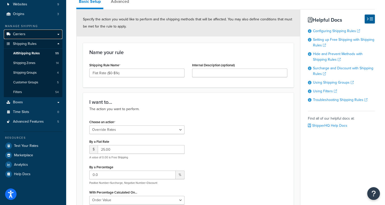
click at [24, 35] on span "Carriers" at bounding box center [19, 34] width 12 height 4
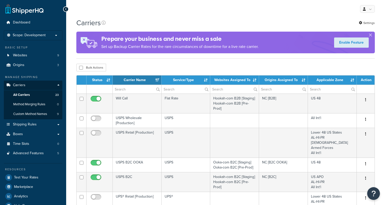
select select "15"
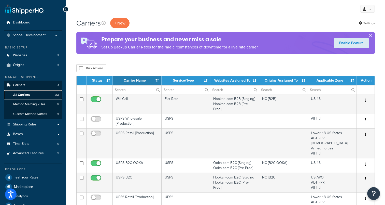
click at [23, 95] on span "All Carriers" at bounding box center [21, 95] width 17 height 4
select select "15"
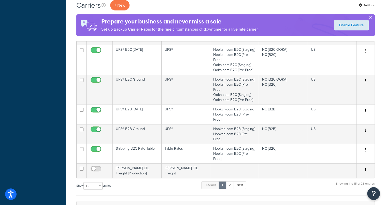
scroll to position [254, 0]
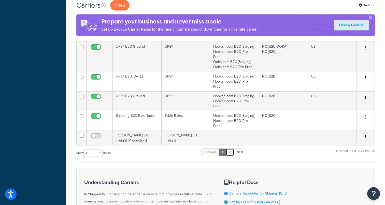
click at [232, 148] on link "2" at bounding box center [230, 152] width 8 height 8
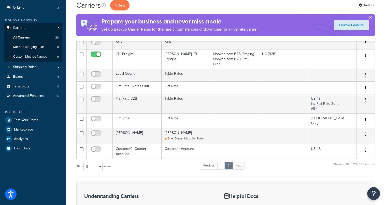
scroll to position [57, 0]
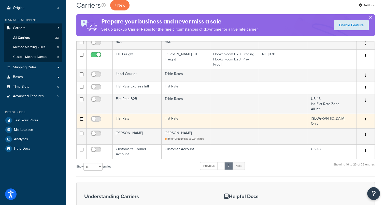
click at [83, 117] on input "checkbox" at bounding box center [82, 119] width 4 height 4
checkbox input "true"
click at [368, 120] on button "button" at bounding box center [365, 120] width 7 height 8
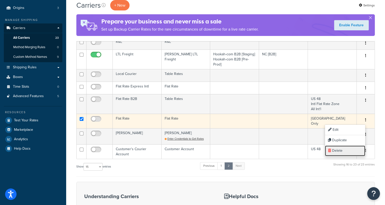
click at [338, 151] on link "Delete" at bounding box center [345, 150] width 40 height 10
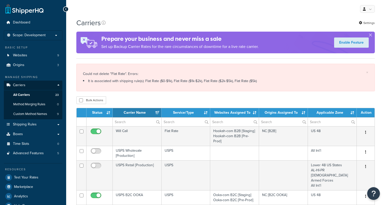
select select "15"
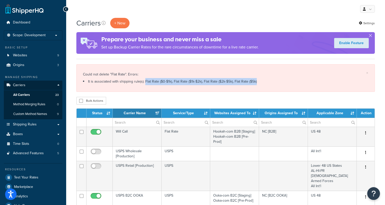
drag, startPoint x: 258, startPoint y: 81, endPoint x: 144, endPoint y: 81, distance: 113.2
click at [144, 81] on li "It is associated with shipping rule(s): Flat Rate ($0-$1k), Flat Rate ($1k-$2k)…" at bounding box center [225, 81] width 285 height 7
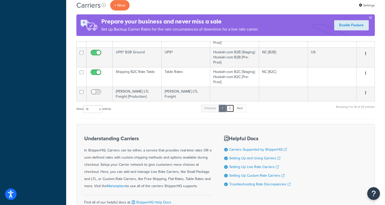
click at [229, 104] on link "2" at bounding box center [230, 108] width 8 height 8
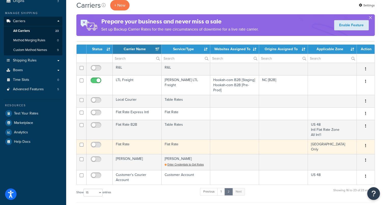
scroll to position [89, 0]
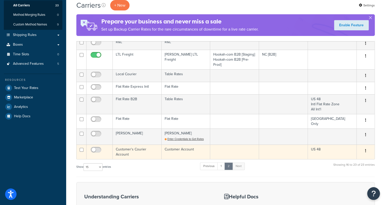
click at [129, 148] on td "Customer's Courier Account" at bounding box center [137, 151] width 49 height 15
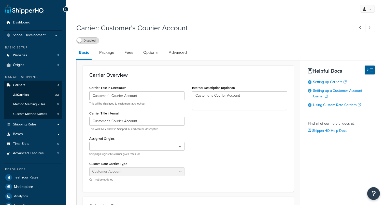
select select "customerAccount"
click at [23, 93] on span "All Carriers" at bounding box center [21, 95] width 16 height 4
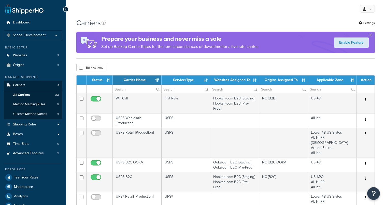
select select "15"
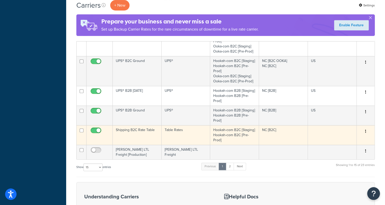
scroll to position [237, 0]
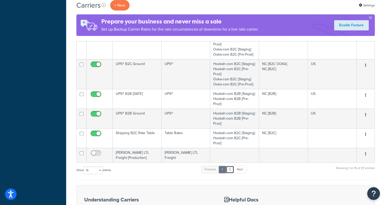
click at [229, 165] on link "2" at bounding box center [230, 169] width 8 height 8
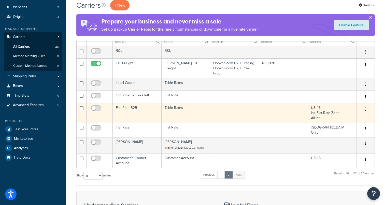
scroll to position [57, 0]
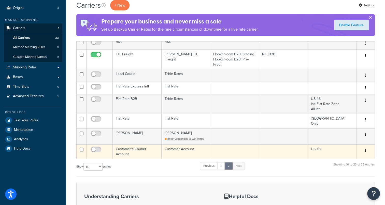
click at [83, 147] on td at bounding box center [82, 151] width 10 height 15
checkbox input "true"
click at [366, 149] on button "button" at bounding box center [365, 150] width 7 height 8
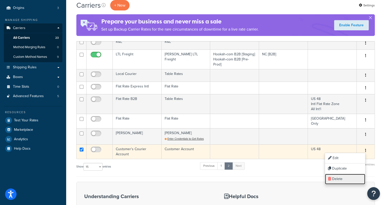
click at [340, 177] on link "Delete" at bounding box center [345, 178] width 40 height 10
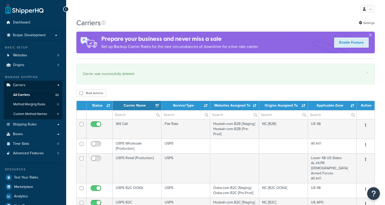
select select "15"
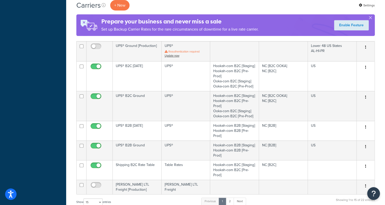
scroll to position [280, 0]
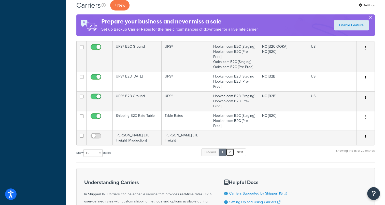
click at [232, 148] on link "2" at bounding box center [230, 152] width 8 height 8
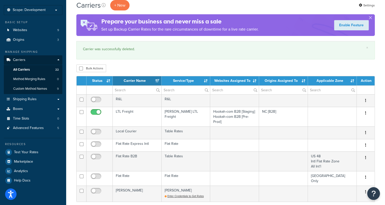
scroll to position [0, 0]
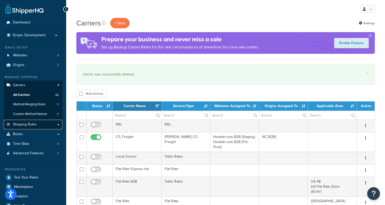
click at [27, 123] on span "Shipping Rules" at bounding box center [25, 124] width 24 height 4
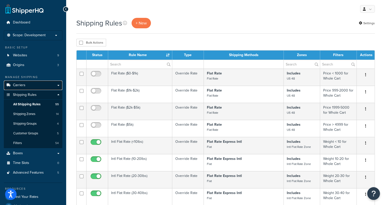
click at [30, 88] on link "Carriers" at bounding box center [33, 84] width 59 height 9
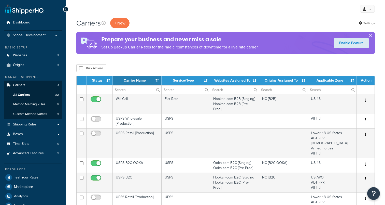
select select "15"
click at [29, 114] on span "Custom Method Names" at bounding box center [30, 114] width 34 height 4
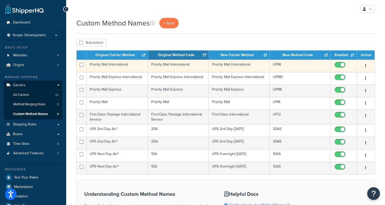
click at [109, 64] on td "Priority Mail International" at bounding box center [117, 66] width 62 height 12
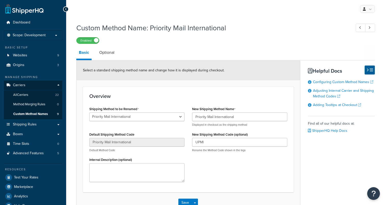
select select "687849"
click at [104, 53] on link "Optional" at bounding box center [107, 52] width 20 height 12
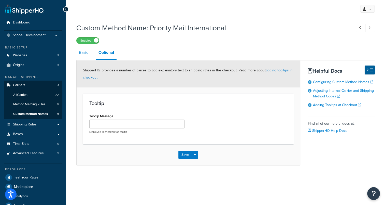
click at [79, 49] on link "Basic" at bounding box center [83, 52] width 15 height 12
select select "687849"
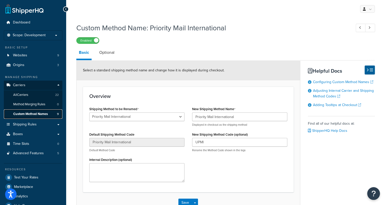
click at [30, 113] on span "Custom Method Names" at bounding box center [30, 114] width 35 height 4
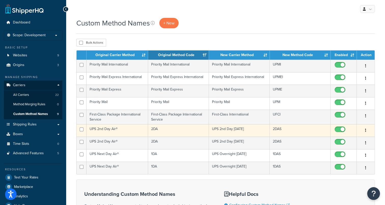
click at [97, 129] on td "UPS 2nd Day Air®" at bounding box center [117, 130] width 62 height 12
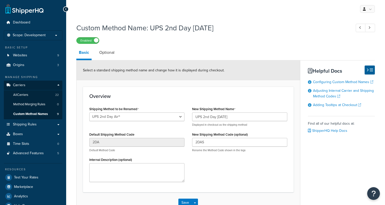
select select "687853"
click at [80, 55] on link "Basic" at bounding box center [83, 53] width 15 height 14
click at [28, 114] on span "Custom Method Names" at bounding box center [30, 114] width 35 height 4
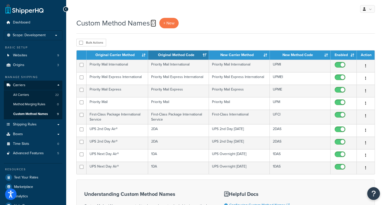
click at [152, 21] on icon at bounding box center [153, 23] width 4 height 4
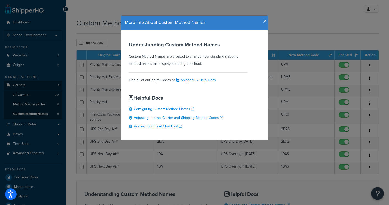
click at [264, 19] on icon "button" at bounding box center [265, 21] width 4 height 5
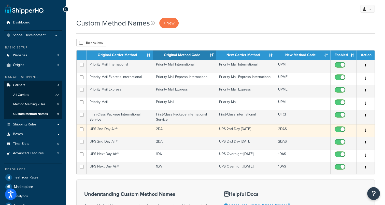
click at [101, 127] on td "UPS 2nd Day Air®" at bounding box center [119, 130] width 66 height 12
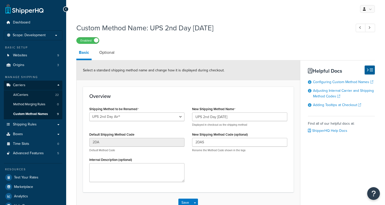
select select "687853"
click at [109, 53] on link "Optional" at bounding box center [107, 52] width 20 height 12
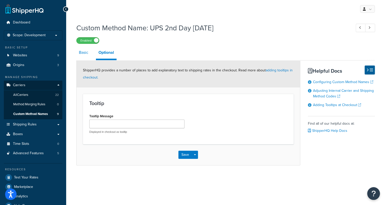
click at [81, 52] on link "Basic" at bounding box center [83, 52] width 15 height 12
select select "687853"
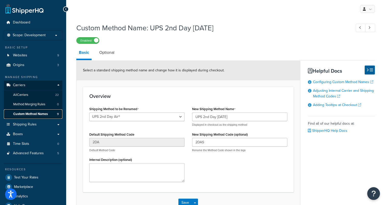
click at [26, 113] on span "Custom Method Names" at bounding box center [30, 114] width 35 height 4
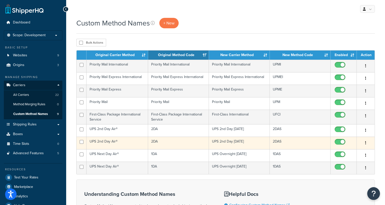
click at [99, 141] on td "UPS 2nd Day Air®" at bounding box center [117, 142] width 62 height 12
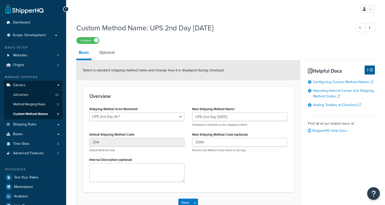
select select "687855"
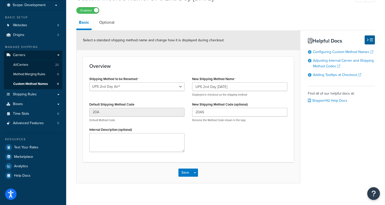
scroll to position [34, 0]
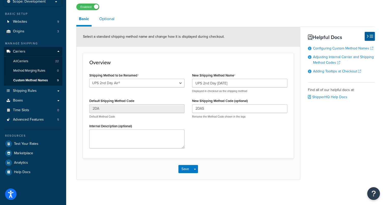
click at [107, 18] on link "Optional" at bounding box center [107, 19] width 20 height 12
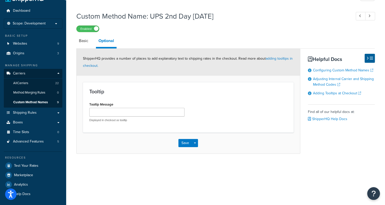
scroll to position [11, 0]
click at [84, 40] on link "Basic" at bounding box center [83, 41] width 15 height 12
select select "687855"
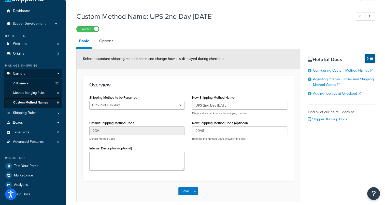
click at [22, 101] on span "Custom Method Names" at bounding box center [30, 102] width 35 height 4
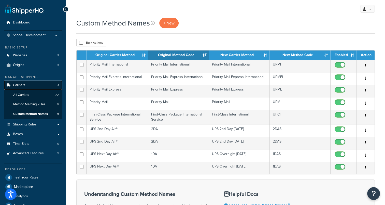
click at [45, 84] on link "Carriers" at bounding box center [33, 84] width 59 height 9
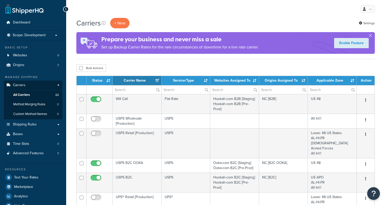
select select "15"
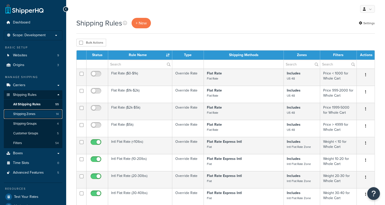
click at [26, 115] on span "Shipping Zones" at bounding box center [24, 114] width 22 height 4
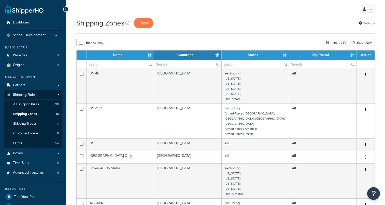
select select "15"
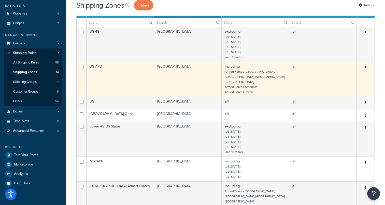
scroll to position [51, 0]
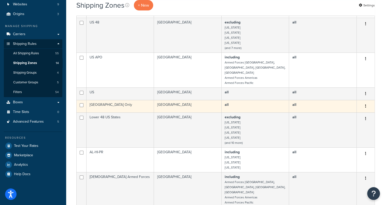
click at [96, 100] on td "[GEOGRAPHIC_DATA] Only" at bounding box center [119, 106] width 67 height 12
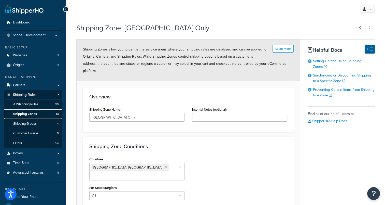
click at [27, 114] on span "Shipping Zones" at bounding box center [25, 114] width 24 height 4
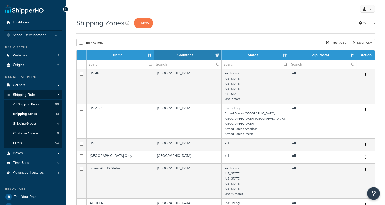
select select "15"
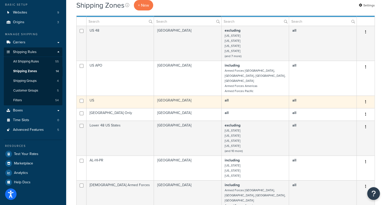
scroll to position [51, 0]
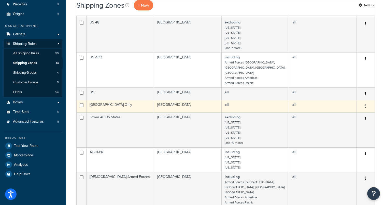
click at [79, 100] on td at bounding box center [82, 106] width 10 height 12
checkbox input "true"
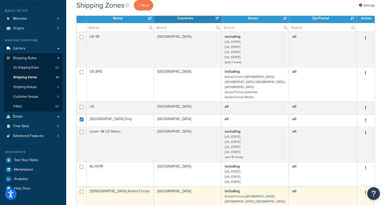
scroll to position [25, 0]
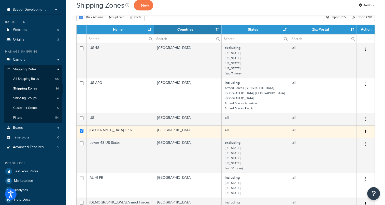
click at [364, 127] on button "button" at bounding box center [365, 131] width 7 height 8
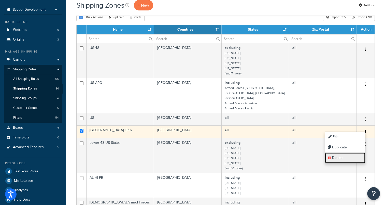
click at [341, 159] on link "Delete" at bounding box center [345, 157] width 40 height 10
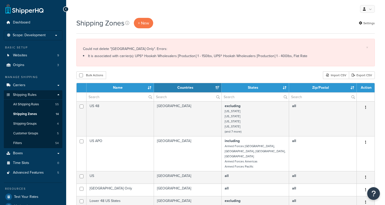
select select "15"
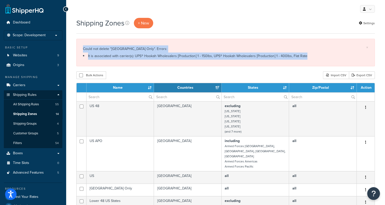
drag, startPoint x: 307, startPoint y: 56, endPoint x: 83, endPoint y: 48, distance: 224.3
click at [83, 48] on div "Could not delete "[GEOGRAPHIC_DATA] Only". Errors: It is associated with carrie…" at bounding box center [225, 52] width 285 height 14
drag, startPoint x: 83, startPoint y: 48, endPoint x: 89, endPoint y: 51, distance: 7.2
copy div "Could not delete "[GEOGRAPHIC_DATA] Only". Errors: It is associated with carrie…"
click at [32, 84] on link "Carriers" at bounding box center [33, 84] width 59 height 9
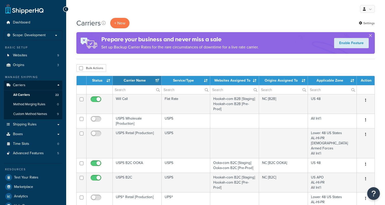
select select "15"
click at [24, 95] on span "All Carriers" at bounding box center [21, 95] width 17 height 4
select select "15"
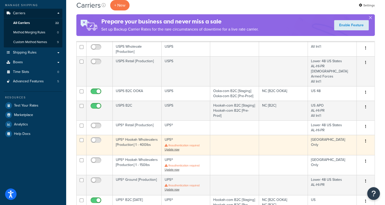
scroll to position [76, 0]
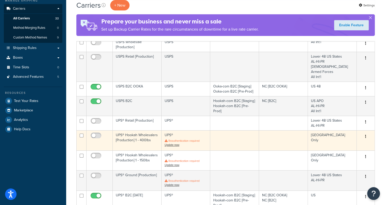
click at [127, 130] on td "UPS® Hookah Wholesalers [Production] 1 - 400lbs" at bounding box center [137, 140] width 49 height 20
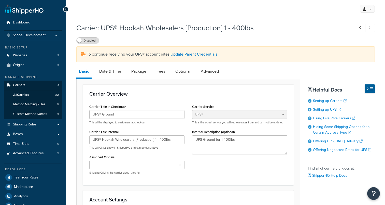
select select "ups"
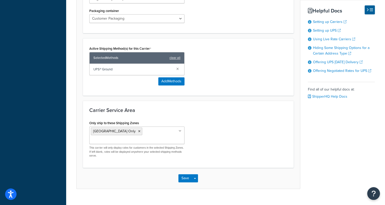
scroll to position [266, 0]
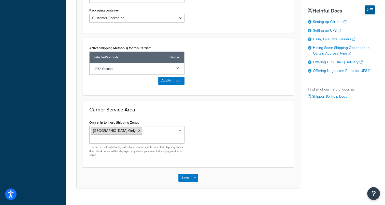
click at [138, 129] on icon at bounding box center [139, 130] width 2 height 3
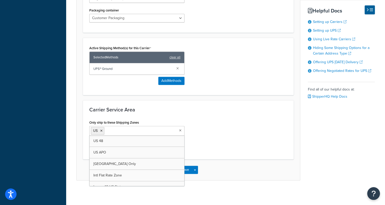
click at [208, 158] on div "Carrier Service Area Only ship to these Shipping Zones US US 48 US APO USA Only…" at bounding box center [188, 129] width 211 height 59
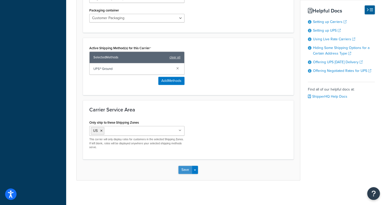
click at [182, 166] on button "Save" at bounding box center [185, 169] width 14 height 8
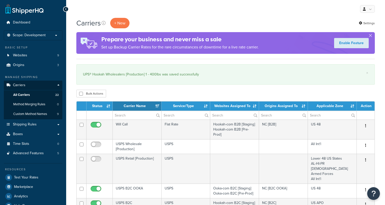
select select "15"
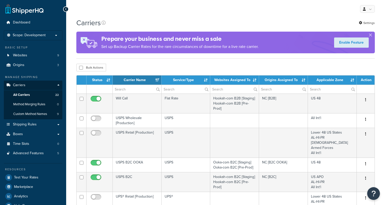
select select "15"
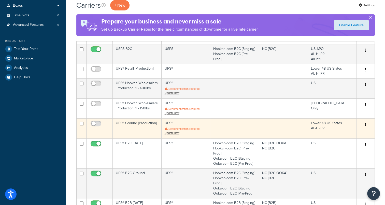
scroll to position [127, 0]
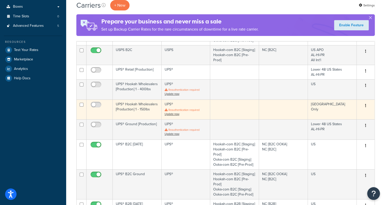
click at [121, 100] on td "UPS® Hookah Wholesalers [Production] 1 - 150lbs" at bounding box center [137, 109] width 49 height 20
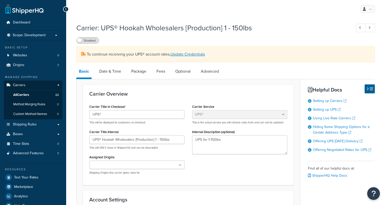
select select "ups"
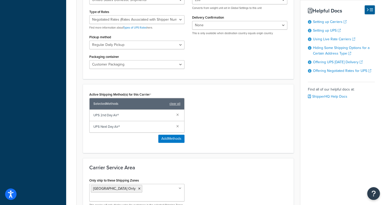
scroll to position [278, 0]
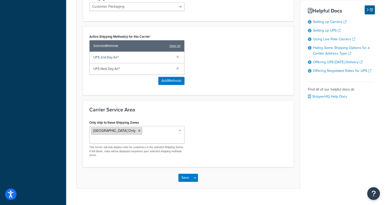
click at [138, 130] on icon at bounding box center [139, 130] width 2 height 3
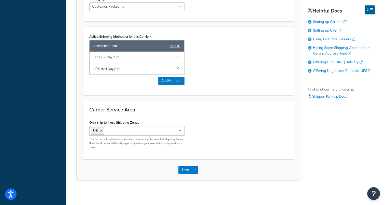
click at [223, 131] on div "Only ship to these Shipping Zones US US 48 US APO USA Only Intl Flat Rate Zone …" at bounding box center [188, 136] width 206 height 34
click at [183, 170] on button "Save" at bounding box center [185, 169] width 14 height 8
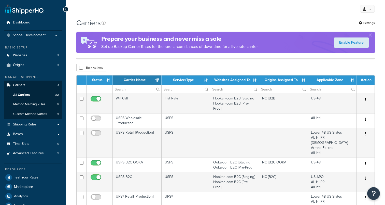
select select "15"
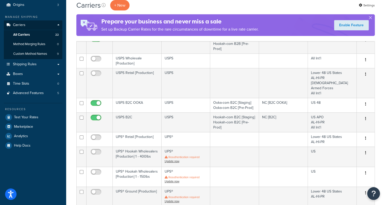
scroll to position [51, 0]
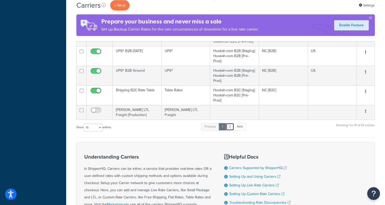
click at [231, 123] on link "2" at bounding box center [230, 127] width 8 height 8
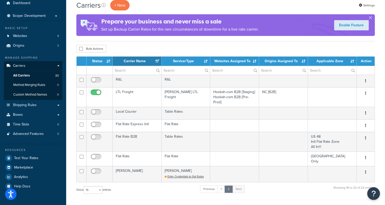
scroll to position [17, 0]
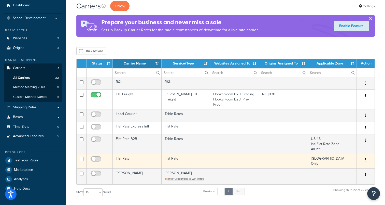
click at [123, 158] on td "Flat Rate" at bounding box center [137, 160] width 49 height 15
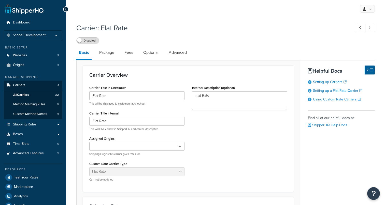
select select "flat"
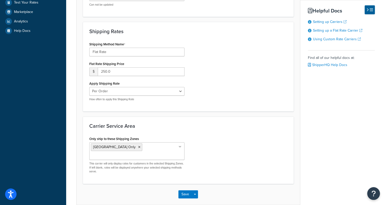
scroll to position [166, 0]
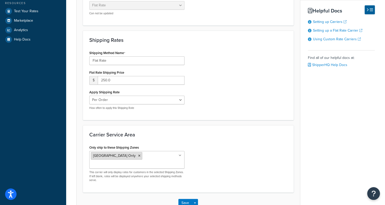
click at [138, 155] on icon at bounding box center [139, 155] width 2 height 3
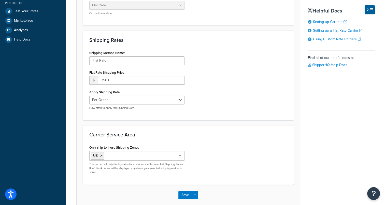
drag, startPoint x: 212, startPoint y: 184, endPoint x: 206, endPoint y: 190, distance: 8.6
click at [212, 185] on div "Save Save Dropdown Save and Edit" at bounding box center [188, 194] width 223 height 21
click at [184, 197] on button "Save" at bounding box center [185, 195] width 14 height 8
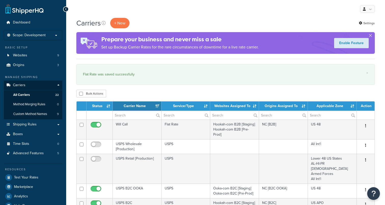
select select "15"
click at [26, 127] on link "Shipping Rules" at bounding box center [33, 124] width 59 height 9
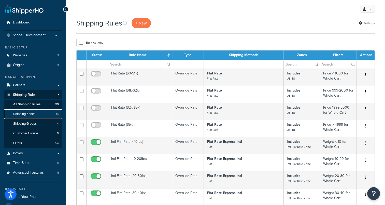
click at [24, 113] on span "Shipping Zones" at bounding box center [24, 114] width 22 height 4
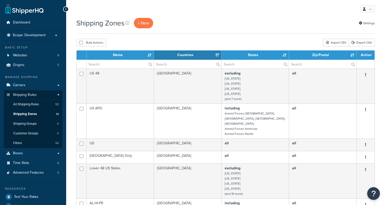
select select "15"
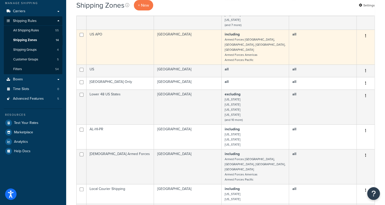
scroll to position [76, 0]
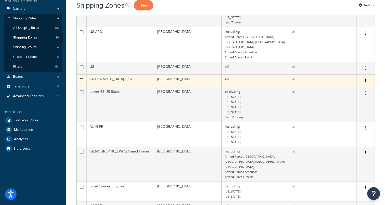
click at [80, 78] on input "checkbox" at bounding box center [82, 80] width 4 height 4
checkbox input "true"
click at [367, 77] on button "button" at bounding box center [365, 81] width 7 height 8
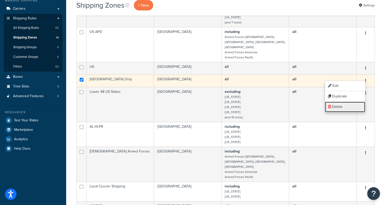
click at [340, 108] on link "Delete" at bounding box center [345, 107] width 40 height 10
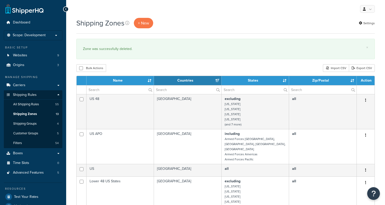
select select "15"
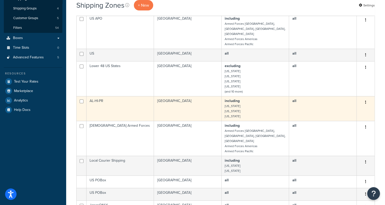
scroll to position [127, 0]
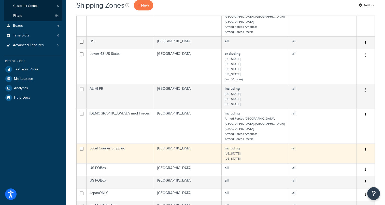
click at [366, 146] on button "button" at bounding box center [365, 150] width 7 height 8
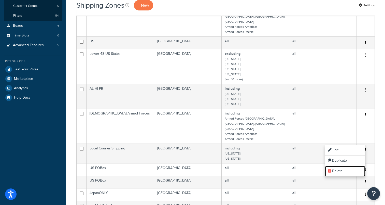
drag, startPoint x: 350, startPoint y: 171, endPoint x: 222, endPoint y: 16, distance: 201.5
click at [350, 171] on link "Delete" at bounding box center [345, 171] width 40 height 10
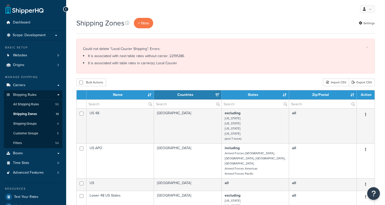
select select "15"
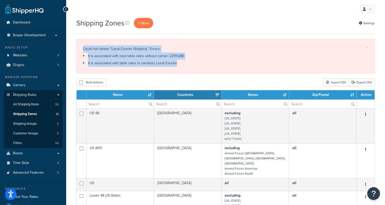
drag, startPoint x: 181, startPoint y: 61, endPoint x: 76, endPoint y: 50, distance: 105.2
drag, startPoint x: 76, startPoint y: 50, endPoint x: 129, endPoint y: 55, distance: 52.9
copy div "Could not delete "Local Courier Shipping". Errors: It is associated with next t…"
drag, startPoint x: 240, startPoint y: 73, endPoint x: 233, endPoint y: 76, distance: 7.6
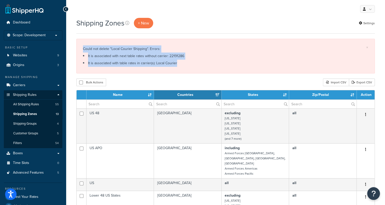
click at [240, 73] on div "× Could not delete "Local Courier Shipping". Errors: It is associated with next…" at bounding box center [225, 56] width 298 height 35
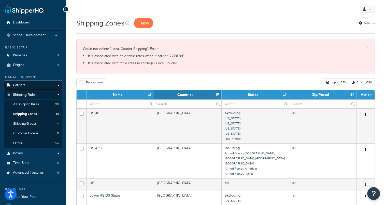
click at [25, 86] on link "Carriers" at bounding box center [33, 84] width 59 height 9
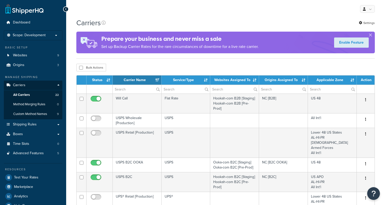
select select "15"
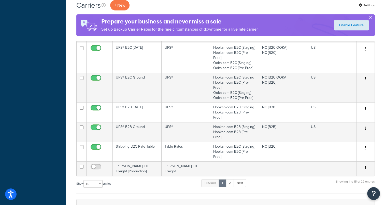
scroll to position [229, 0]
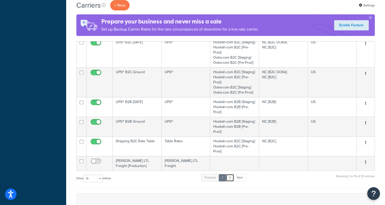
click at [230, 173] on link "2" at bounding box center [230, 177] width 8 height 8
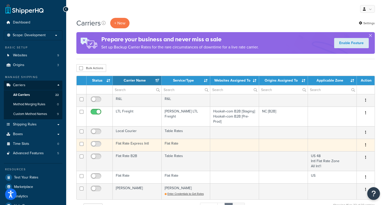
scroll to position [0, 0]
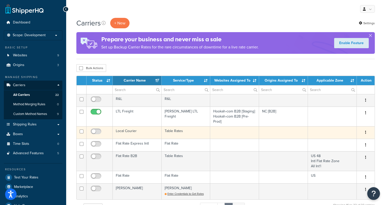
click at [118, 130] on td "Local Courier" at bounding box center [137, 132] width 49 height 12
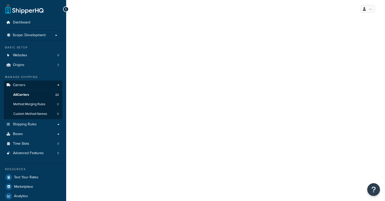
select select "25"
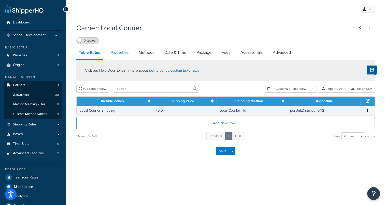
click at [122, 54] on link "Properties" at bounding box center [119, 52] width 23 height 12
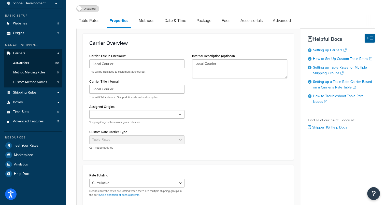
scroll to position [25, 0]
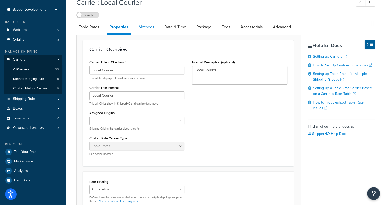
click at [148, 28] on link "Methods" at bounding box center [146, 27] width 21 height 12
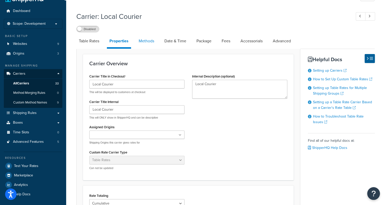
select select "25"
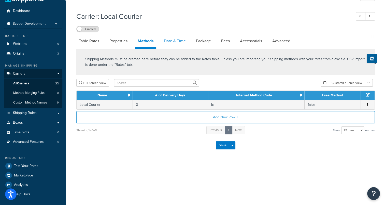
click at [170, 36] on link "Date & Time" at bounding box center [174, 41] width 27 height 12
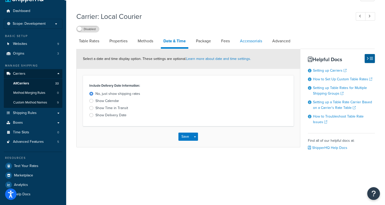
click at [251, 42] on link "Accessorials" at bounding box center [250, 41] width 27 height 12
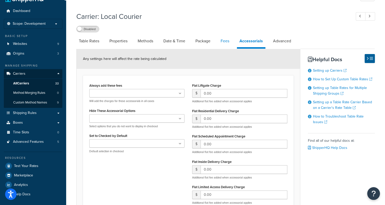
click at [227, 42] on link "Fees" at bounding box center [225, 41] width 14 height 12
select select "AFTER"
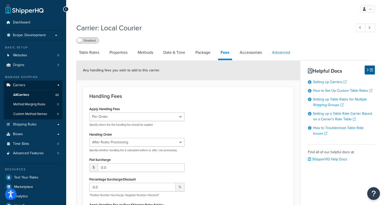
click at [272, 54] on link "Advanced" at bounding box center [280, 52] width 23 height 12
select select "false"
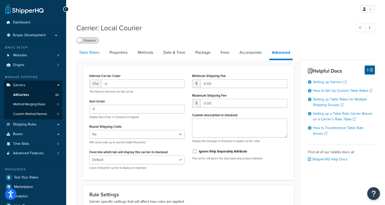
click at [94, 53] on link "Table Rates" at bounding box center [88, 52] width 25 height 12
select select "25"
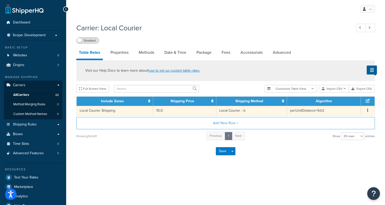
click at [368, 109] on icon "button" at bounding box center [367, 110] width 1 height 4
click at [339, 101] on div "Edit" at bounding box center [342, 100] width 36 height 10
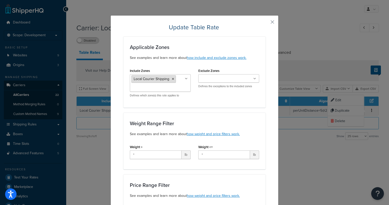
click at [172, 77] on icon at bounding box center [173, 78] width 2 height 3
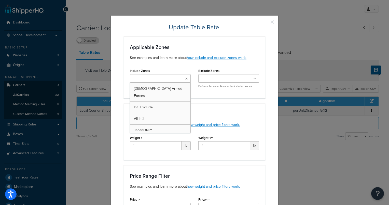
scroll to position [76, 0]
click at [212, 110] on div "Weight Range Filter See examples and learn more about how weight and price filt…" at bounding box center [194, 131] width 142 height 56
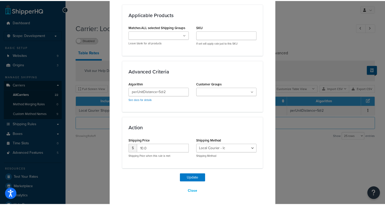
scroll to position [325, 0]
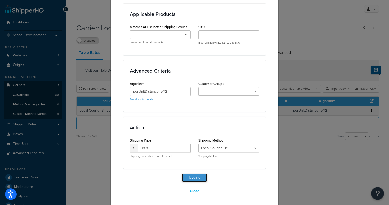
click at [197, 176] on button "Update" at bounding box center [194, 177] width 25 height 8
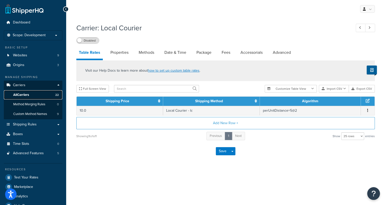
click at [26, 96] on span "All Carriers" at bounding box center [21, 95] width 16 height 4
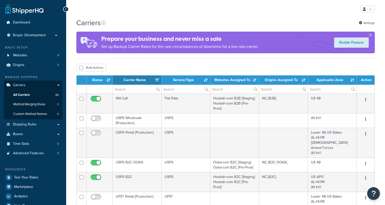
select select "15"
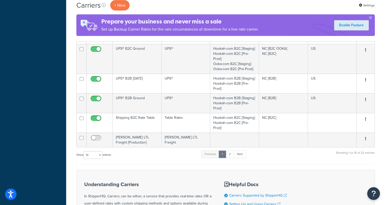
scroll to position [254, 0]
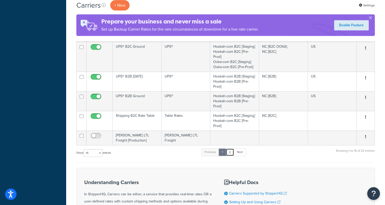
click at [229, 148] on link "2" at bounding box center [230, 152] width 8 height 8
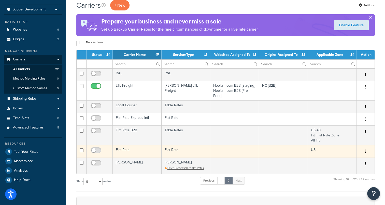
scroll to position [0, 0]
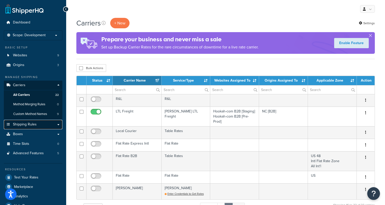
click at [26, 124] on span "Shipping Rules" at bounding box center [25, 124] width 24 height 4
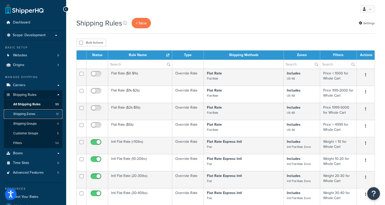
click at [32, 112] on span "Shipping Zones" at bounding box center [24, 114] width 22 height 4
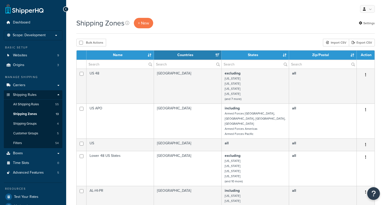
select select "15"
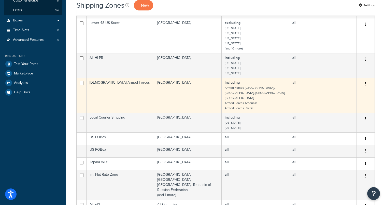
scroll to position [127, 0]
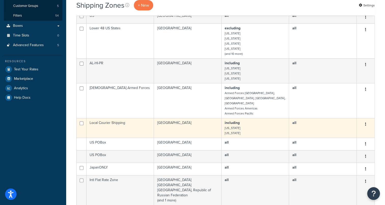
click at [84, 118] on td at bounding box center [82, 128] width 10 height 20
checkbox input "true"
click at [366, 120] on button "button" at bounding box center [365, 124] width 7 height 8
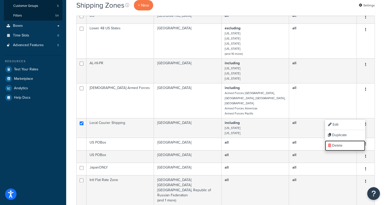
drag, startPoint x: 344, startPoint y: 145, endPoint x: 223, endPoint y: 12, distance: 180.5
click at [344, 145] on link "Delete" at bounding box center [345, 145] width 40 height 10
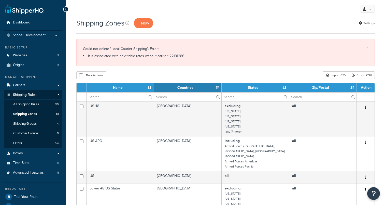
select select "15"
drag, startPoint x: 184, startPoint y: 55, endPoint x: 169, endPoint y: 56, distance: 15.1
click at [169, 56] on li "It is associated with next table rates without carrier: 22191286" at bounding box center [225, 55] width 285 height 7
click at [185, 76] on div "Bulk Actions Duplicate Delete Import CSV Export CSV" at bounding box center [225, 75] width 298 height 8
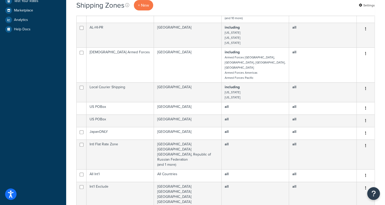
scroll to position [204, 0]
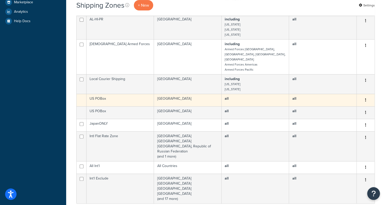
click at [82, 94] on td at bounding box center [82, 100] width 10 height 12
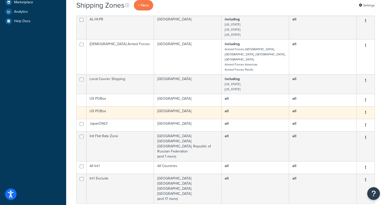
click at [113, 106] on td "US POBox" at bounding box center [119, 112] width 67 height 12
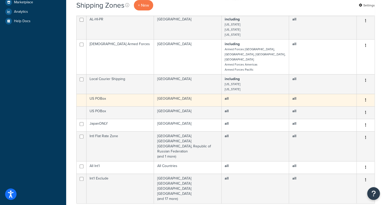
click at [134, 94] on td "US POBox" at bounding box center [119, 100] width 67 height 12
click at [94, 94] on td "US POBox" at bounding box center [119, 100] width 67 height 12
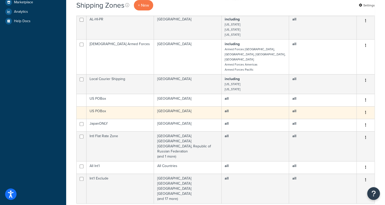
click at [167, 106] on td "[GEOGRAPHIC_DATA]" at bounding box center [188, 112] width 68 height 12
click at [365, 110] on icon "button" at bounding box center [365, 112] width 1 height 4
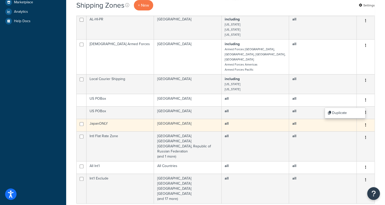
click at [315, 119] on td "all" at bounding box center [323, 125] width 68 height 12
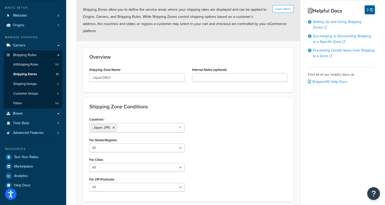
scroll to position [24, 0]
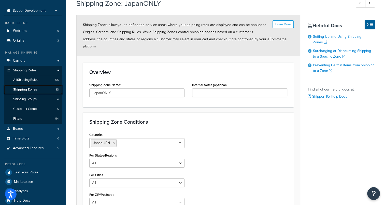
click at [26, 88] on span "Shipping Zones" at bounding box center [25, 89] width 24 height 4
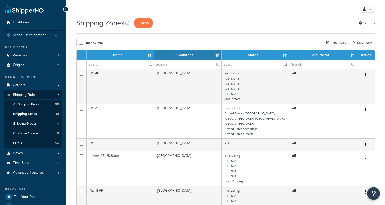
select select "15"
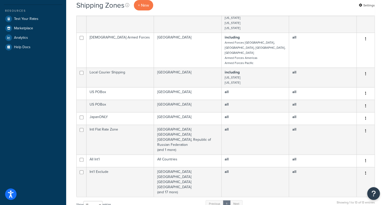
scroll to position [204, 0]
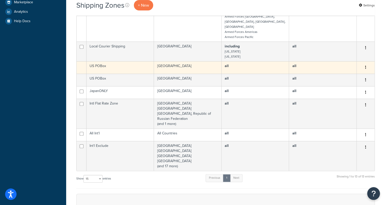
click at [366, 63] on button "button" at bounding box center [365, 67] width 7 height 8
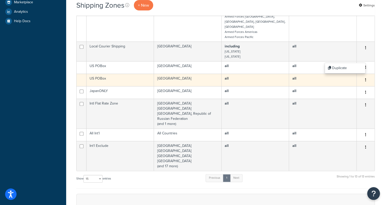
click at [365, 78] on icon "button" at bounding box center [365, 80] width 1 height 4
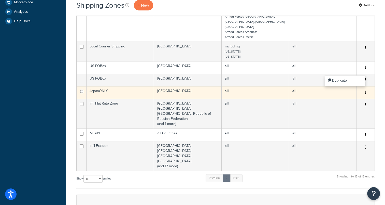
click at [80, 89] on input "checkbox" at bounding box center [82, 91] width 4 height 4
checkbox input "true"
click at [365, 88] on button "button" at bounding box center [365, 92] width 7 height 8
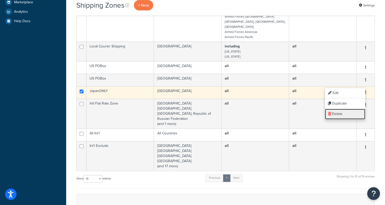
click at [339, 115] on link "Delete" at bounding box center [345, 114] width 40 height 10
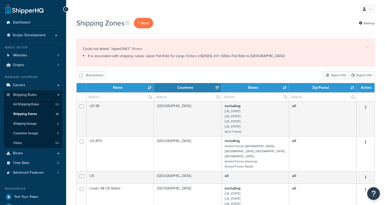
select select "15"
